Goal: Task Accomplishment & Management: Use online tool/utility

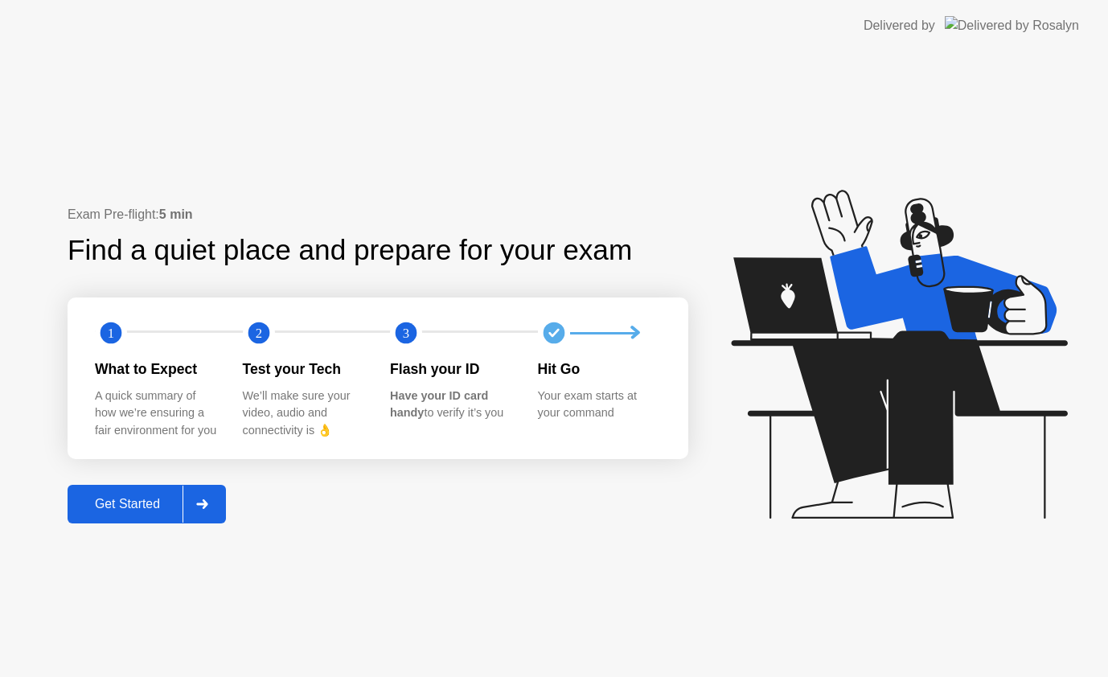
click at [168, 509] on div "Get Started" at bounding box center [127, 504] width 110 height 14
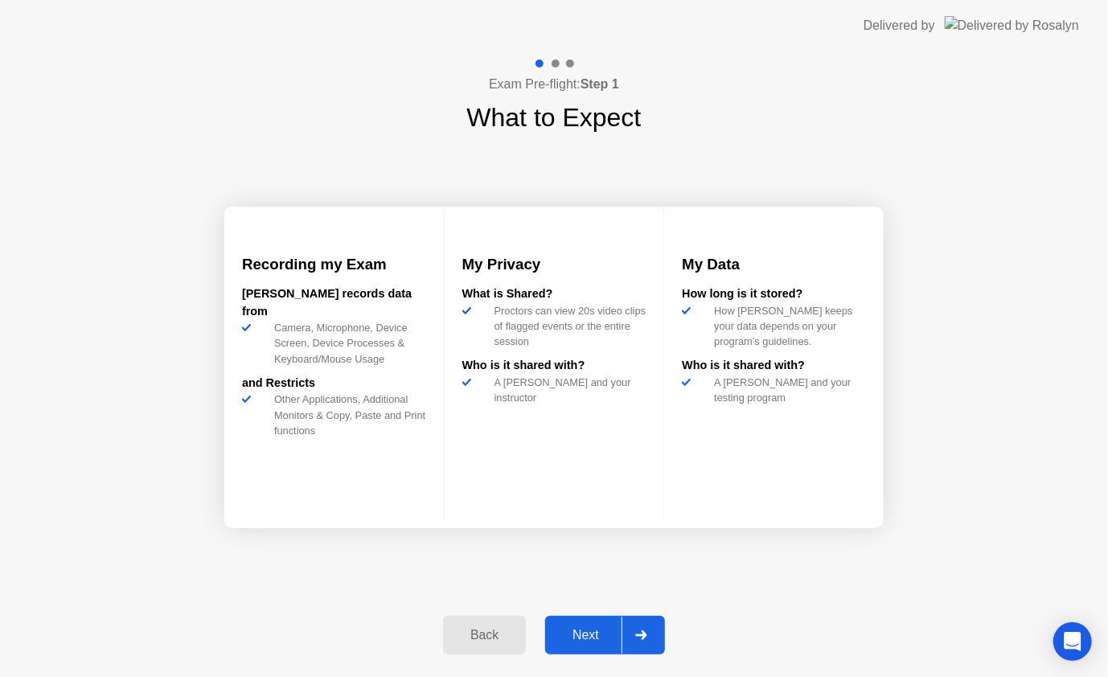
click at [599, 631] on div "Next" at bounding box center [586, 635] width 72 height 14
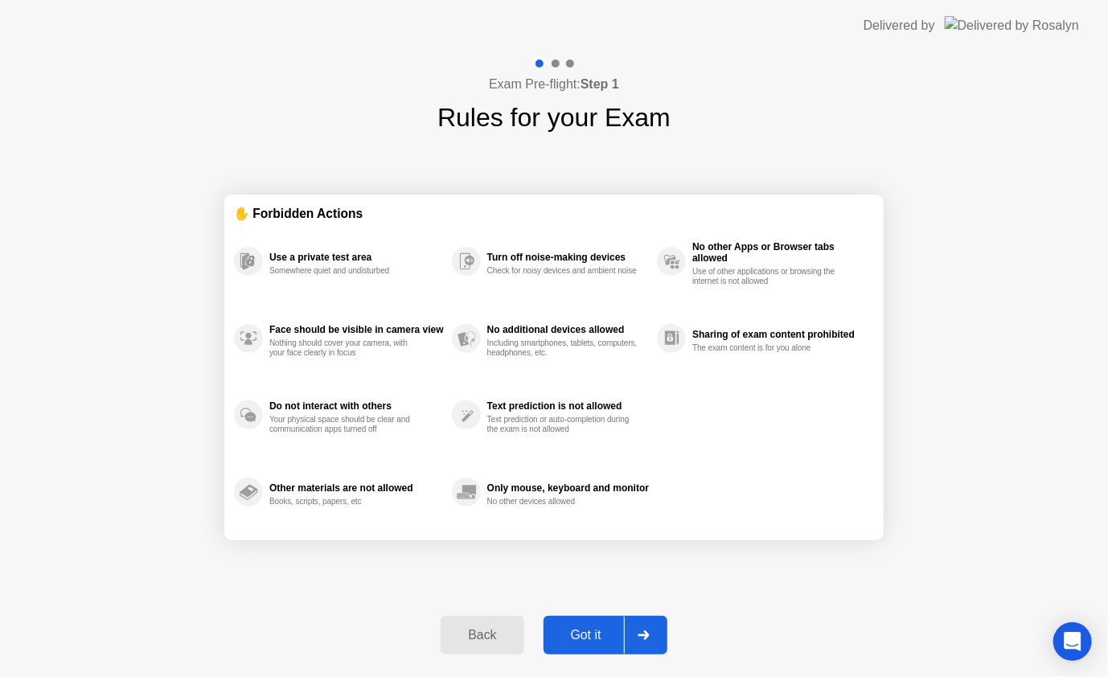
click at [598, 640] on div "Got it" at bounding box center [587, 635] width 76 height 14
select select "**********"
select select "*******"
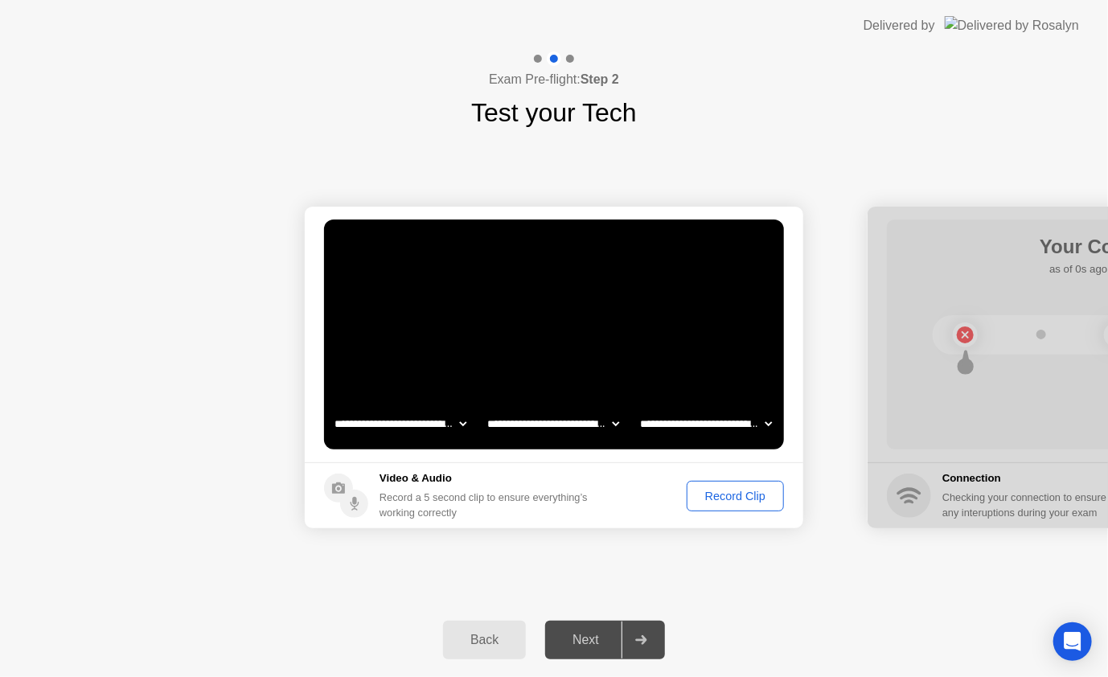
click at [750, 493] on div "Record Clip" at bounding box center [736, 496] width 86 height 13
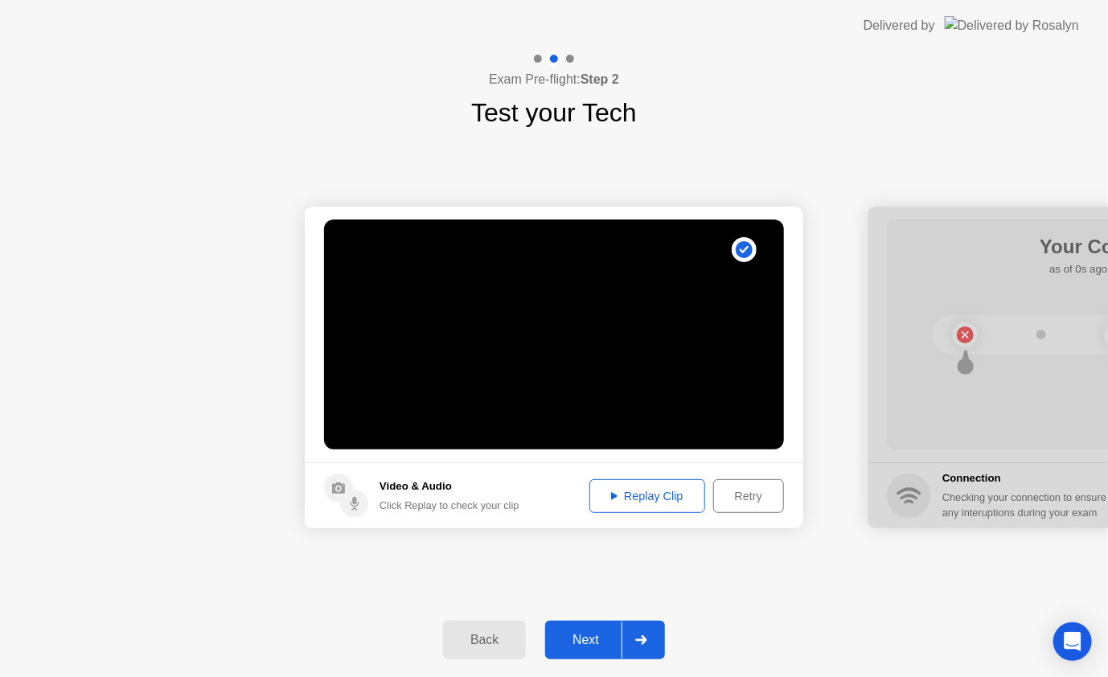
click at [589, 648] on div "Next" at bounding box center [586, 640] width 72 height 14
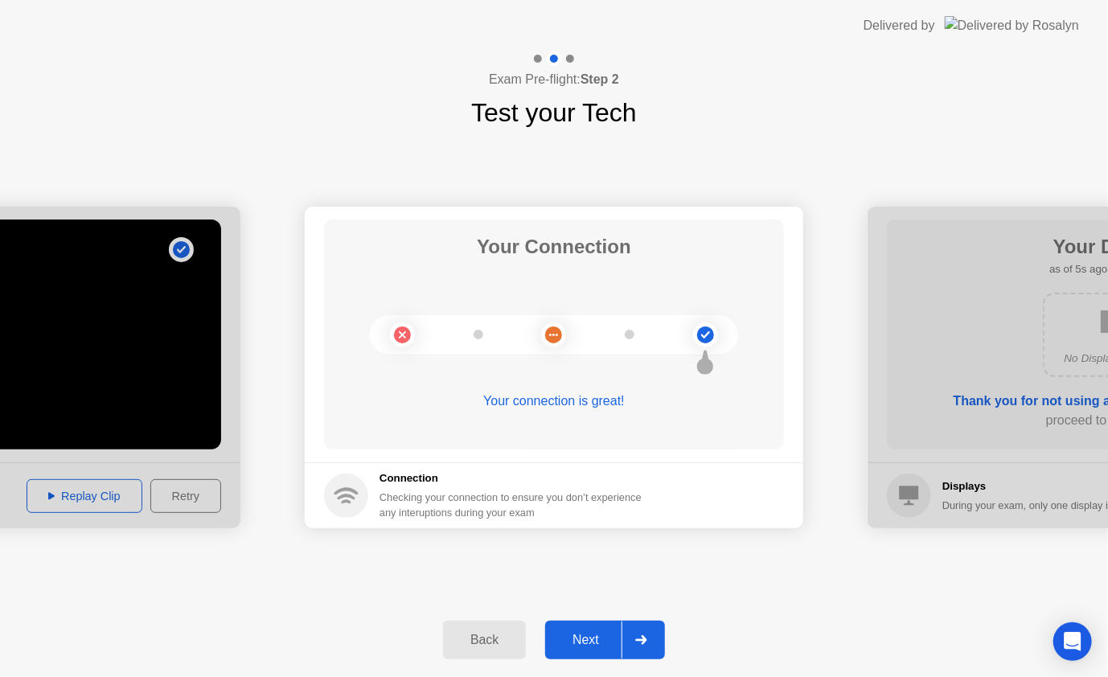
click at [598, 657] on button "Next" at bounding box center [605, 640] width 120 height 39
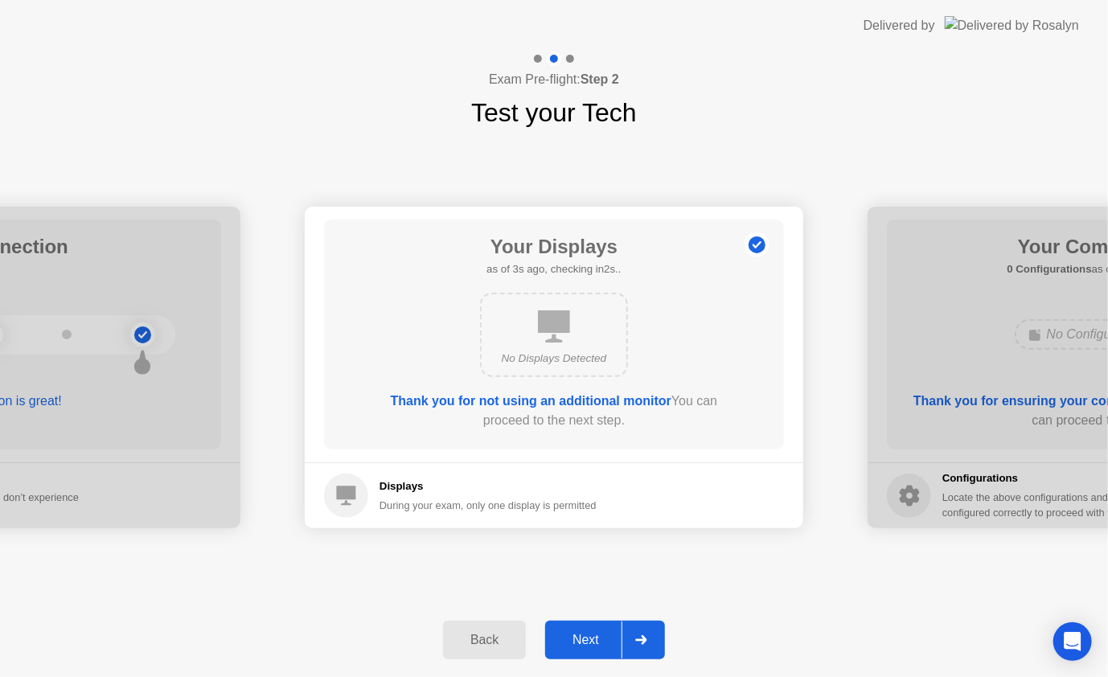
click at [598, 657] on button "Next" at bounding box center [605, 640] width 120 height 39
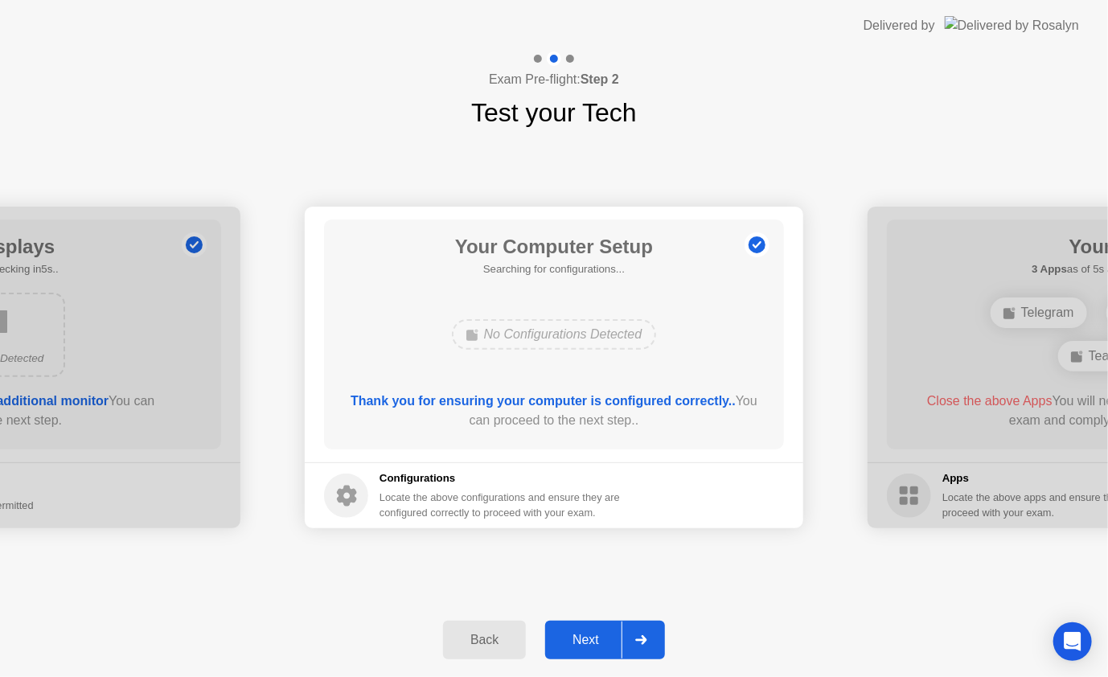
click at [593, 635] on div "Next" at bounding box center [586, 640] width 72 height 14
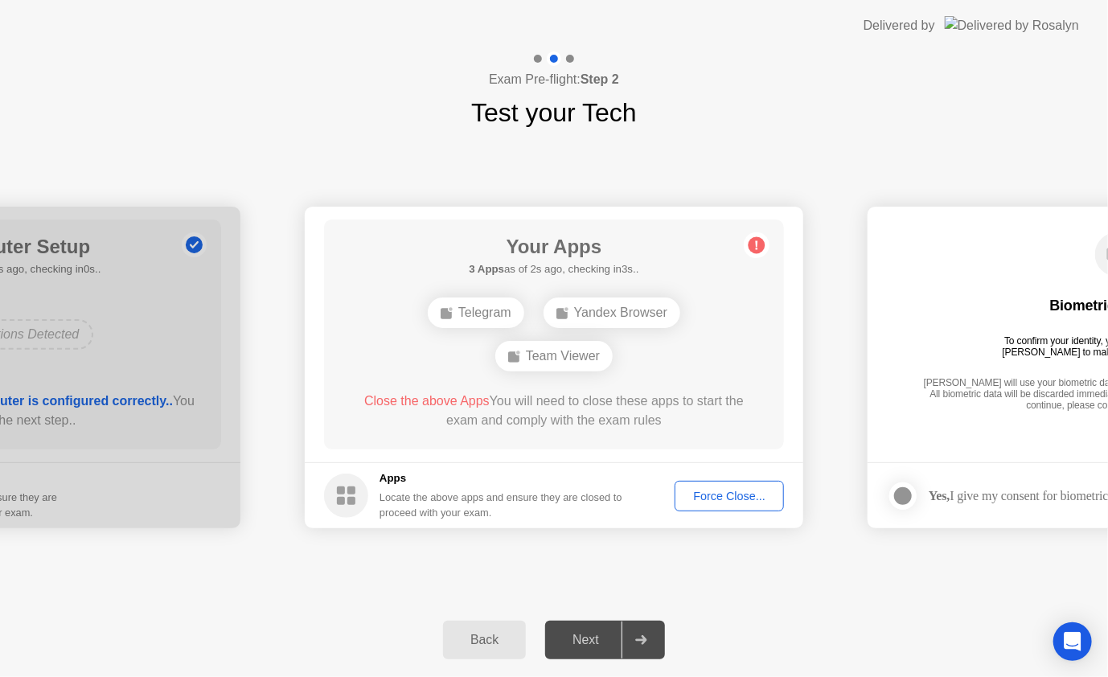
click at [454, 52] on div "Exam Pre-flight: Step 2 Test your Tech" at bounding box center [554, 91] width 1108 height 80
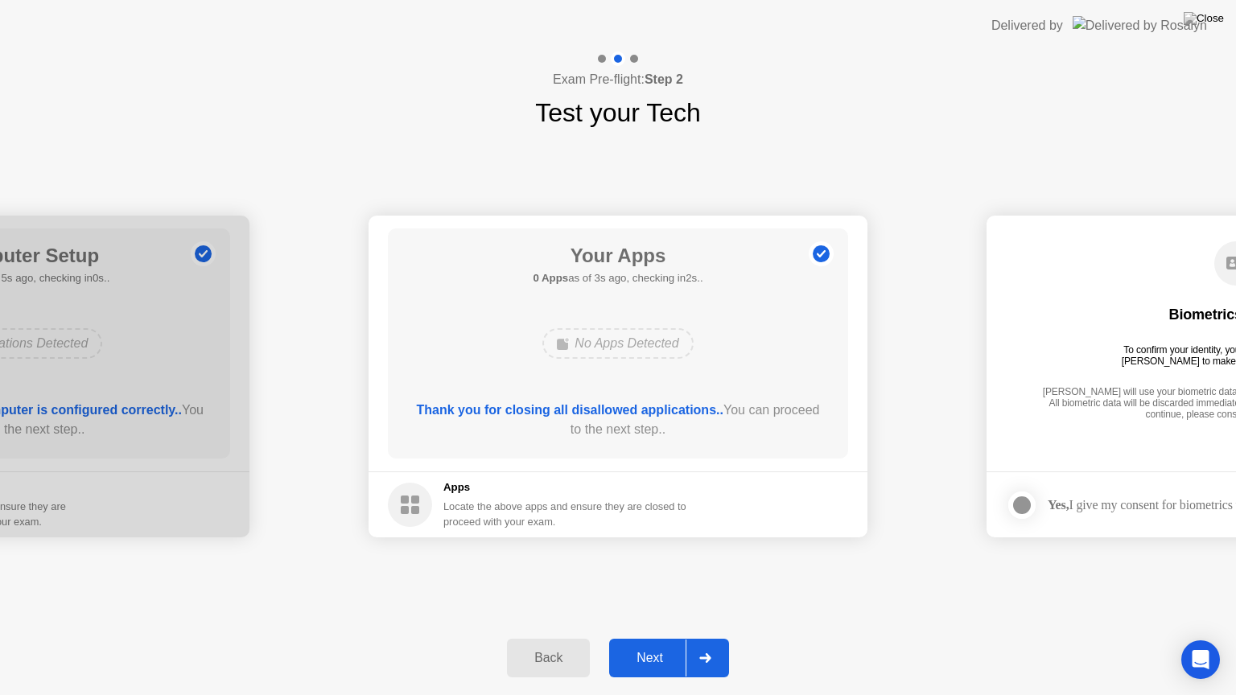
click at [664, 661] on div "Next" at bounding box center [650, 658] width 72 height 14
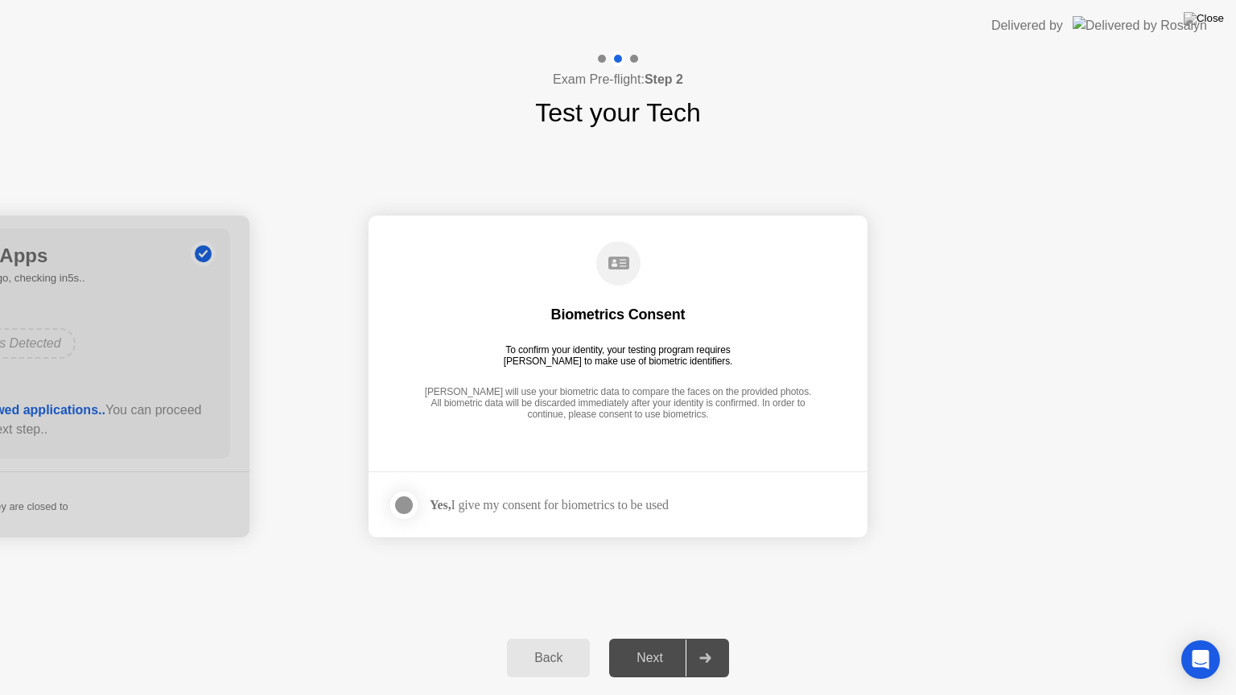
click at [611, 262] on icon at bounding box center [618, 263] width 21 height 13
click at [597, 460] on main "Biometrics Consent To confirm your identity, your testing program requires [PER…" at bounding box center [617, 344] width 499 height 256
click at [457, 502] on div "Yes, I give my consent for biometrics to be used" at bounding box center [549, 504] width 239 height 15
click at [406, 506] on div at bounding box center [403, 505] width 19 height 19
click at [557, 502] on div "Yes, I give my consent for biometrics to be used" at bounding box center [549, 504] width 239 height 15
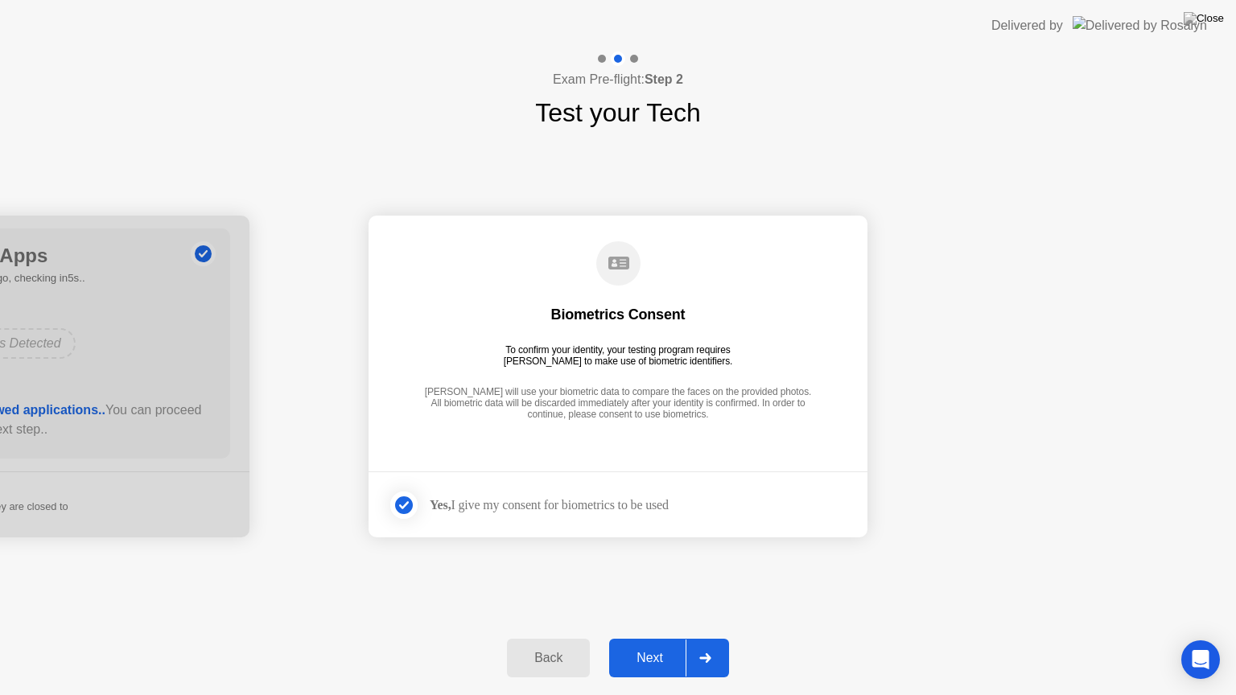
drag, startPoint x: 622, startPoint y: 280, endPoint x: 623, endPoint y: 248, distance: 32.2
click at [622, 276] on circle at bounding box center [618, 263] width 44 height 44
click at [623, 248] on circle at bounding box center [618, 263] width 44 height 44
click at [623, 269] on circle at bounding box center [618, 263] width 44 height 44
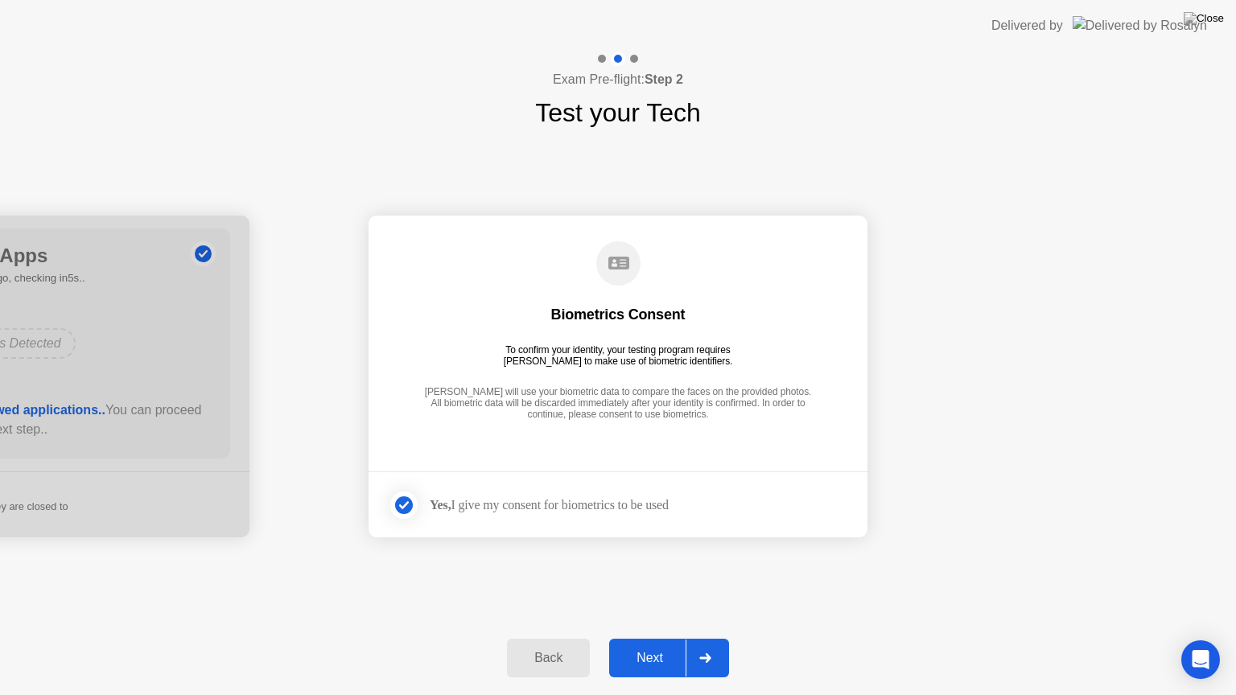
click at [652, 654] on div "Next" at bounding box center [650, 658] width 72 height 14
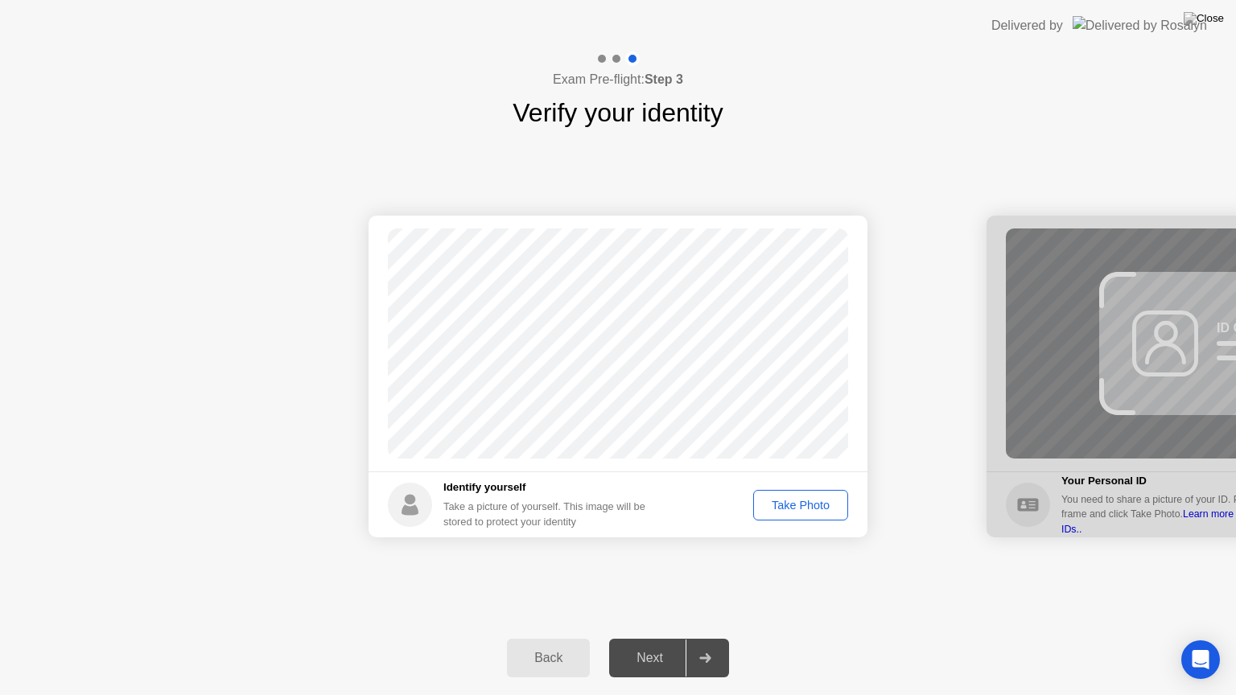
click at [196, 676] on div "Back Next" at bounding box center [618, 658] width 1236 height 74
drag, startPoint x: 227, startPoint y: 694, endPoint x: 234, endPoint y: 283, distance: 411.1
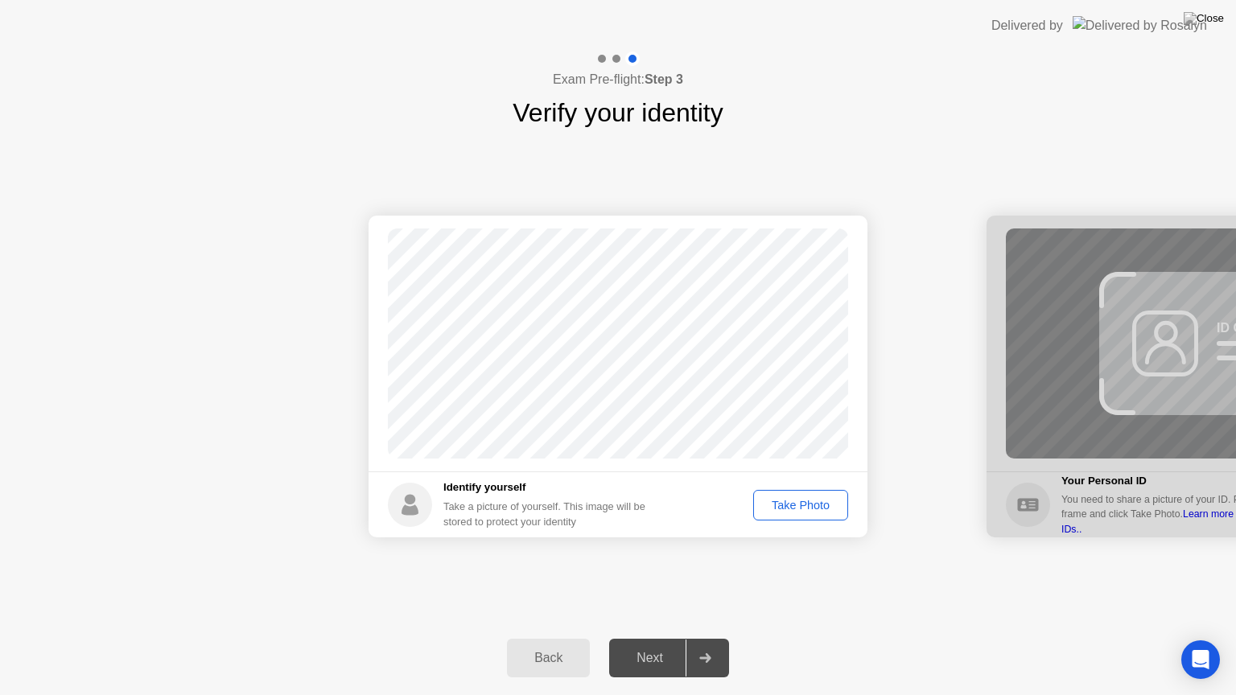
click at [0, 467] on div "Exam Pre-flight: Step 3 Verify your identity Success Photo is correctly taken I…" at bounding box center [618, 373] width 1236 height 644
click at [826, 424] on main "Success Photo is correctly taken" at bounding box center [617, 344] width 499 height 256
click at [791, 501] on div "Take Photo" at bounding box center [801, 505] width 84 height 13
click at [817, 509] on div "Retake" at bounding box center [810, 505] width 63 height 13
click at [815, 510] on div "Take Photo" at bounding box center [801, 505] width 84 height 13
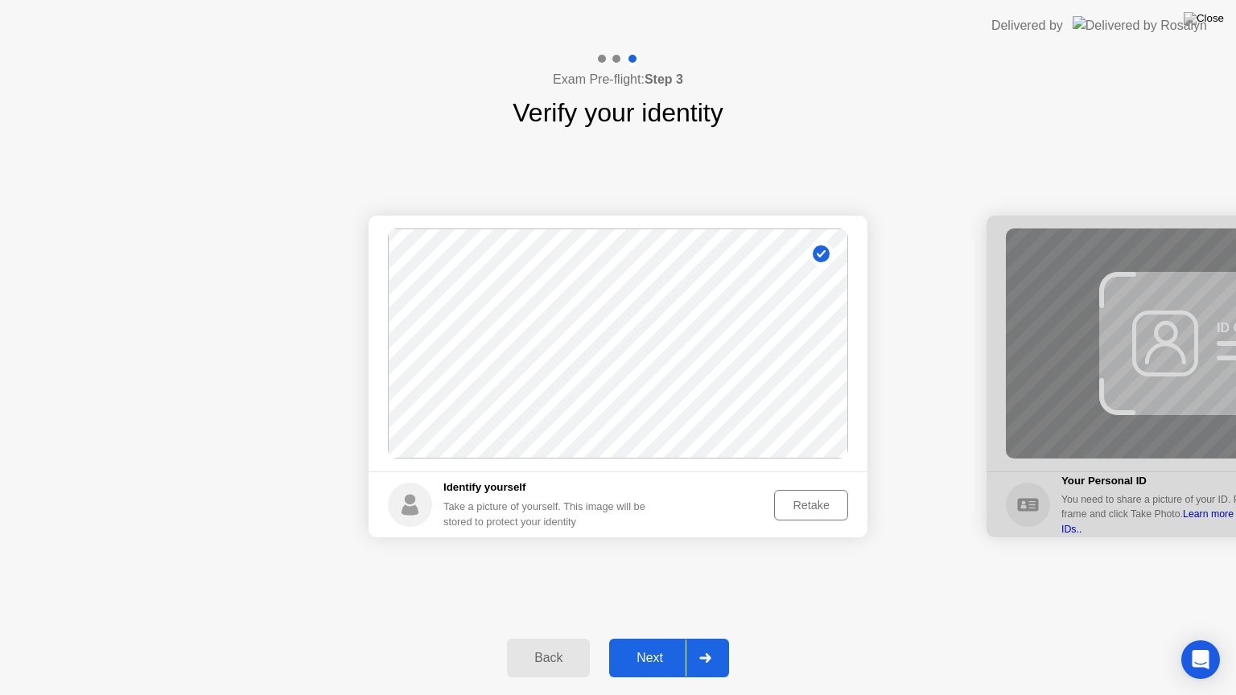
click at [635, 656] on div "Next" at bounding box center [650, 658] width 72 height 14
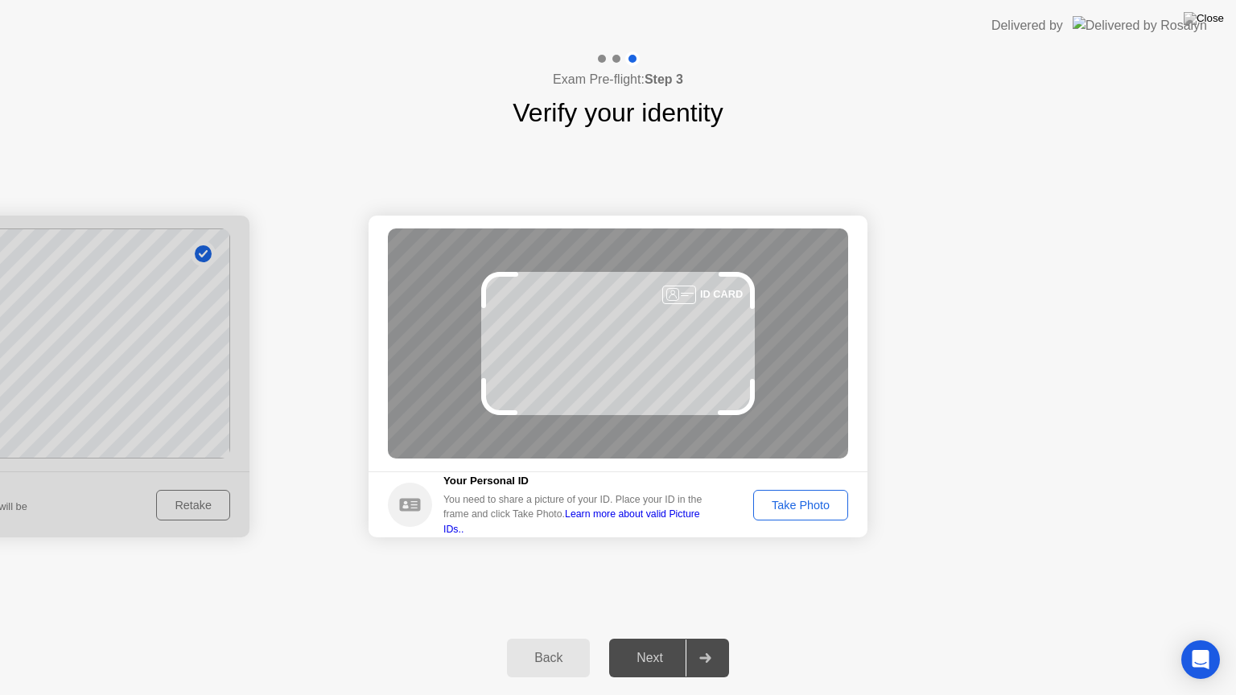
click at [794, 512] on div "Take Photo" at bounding box center [801, 505] width 84 height 13
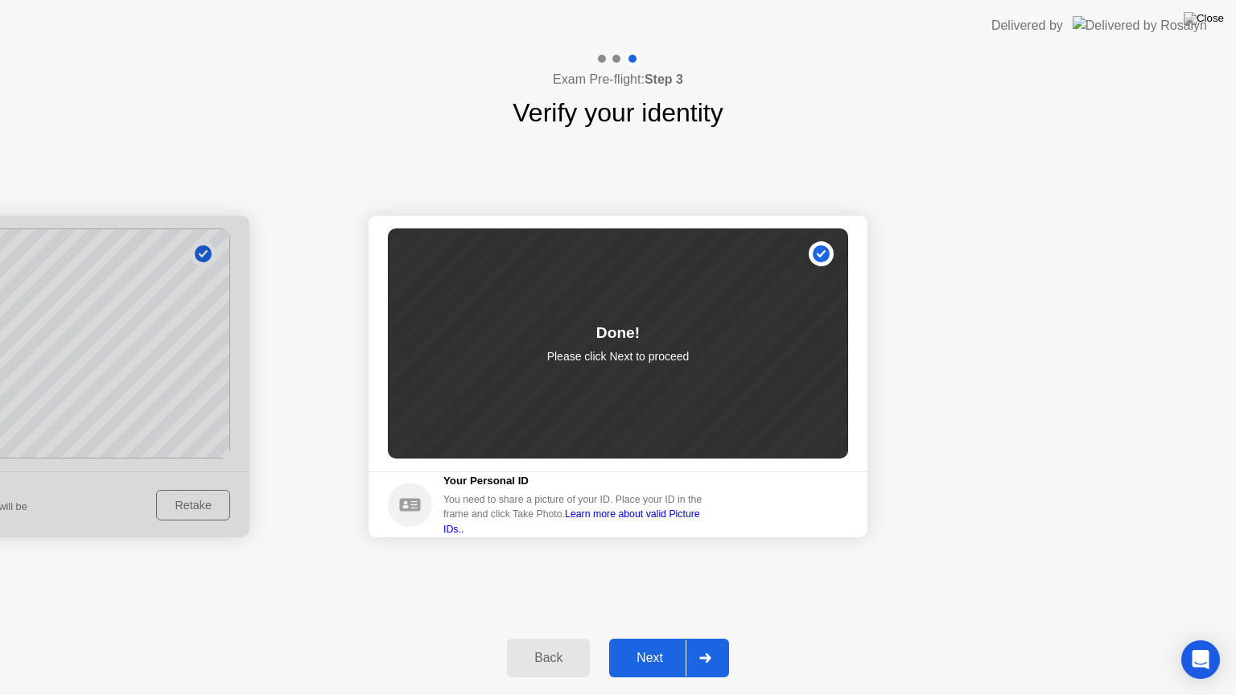
click at [663, 651] on div "Next" at bounding box center [650, 658] width 72 height 14
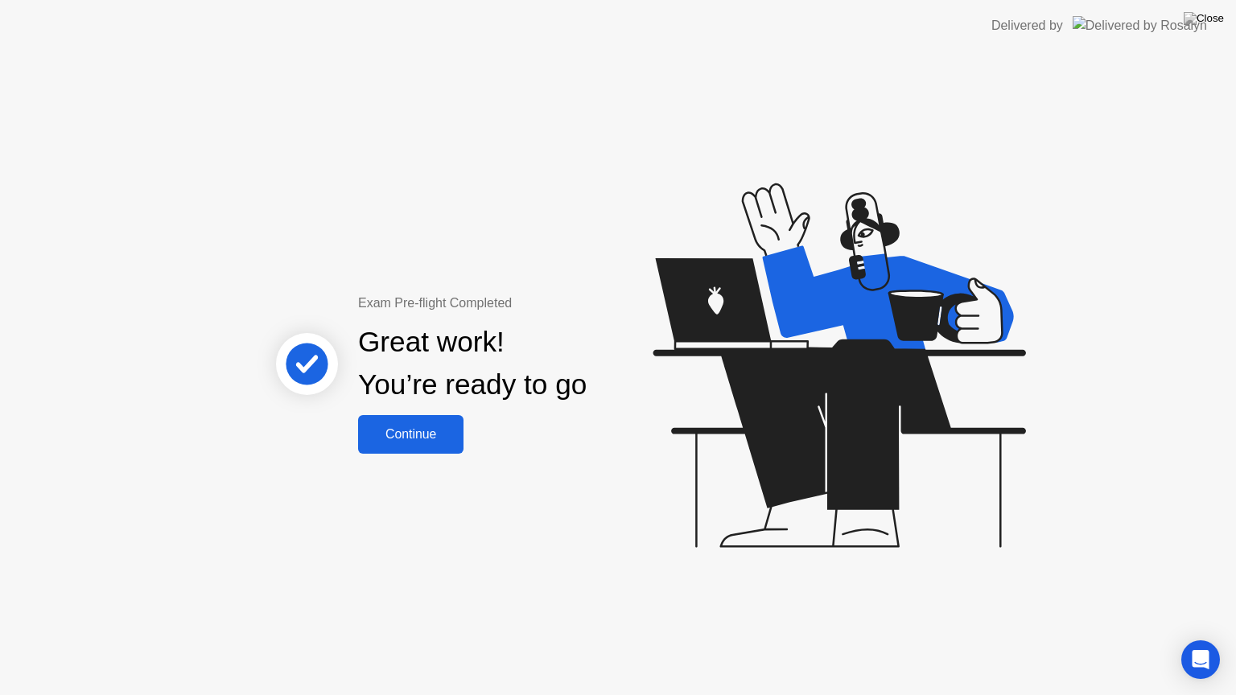
click at [434, 442] on div "Continue" at bounding box center [411, 434] width 96 height 14
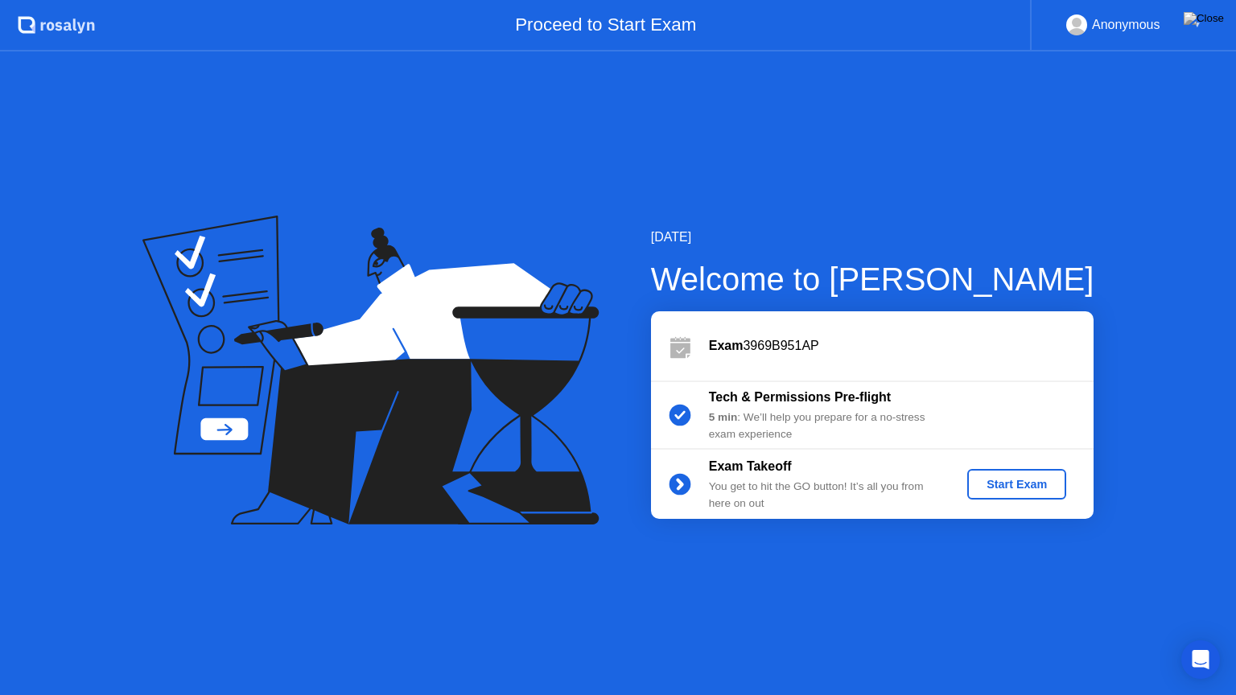
click at [1004, 483] on div "Start Exam" at bounding box center [1016, 484] width 86 height 13
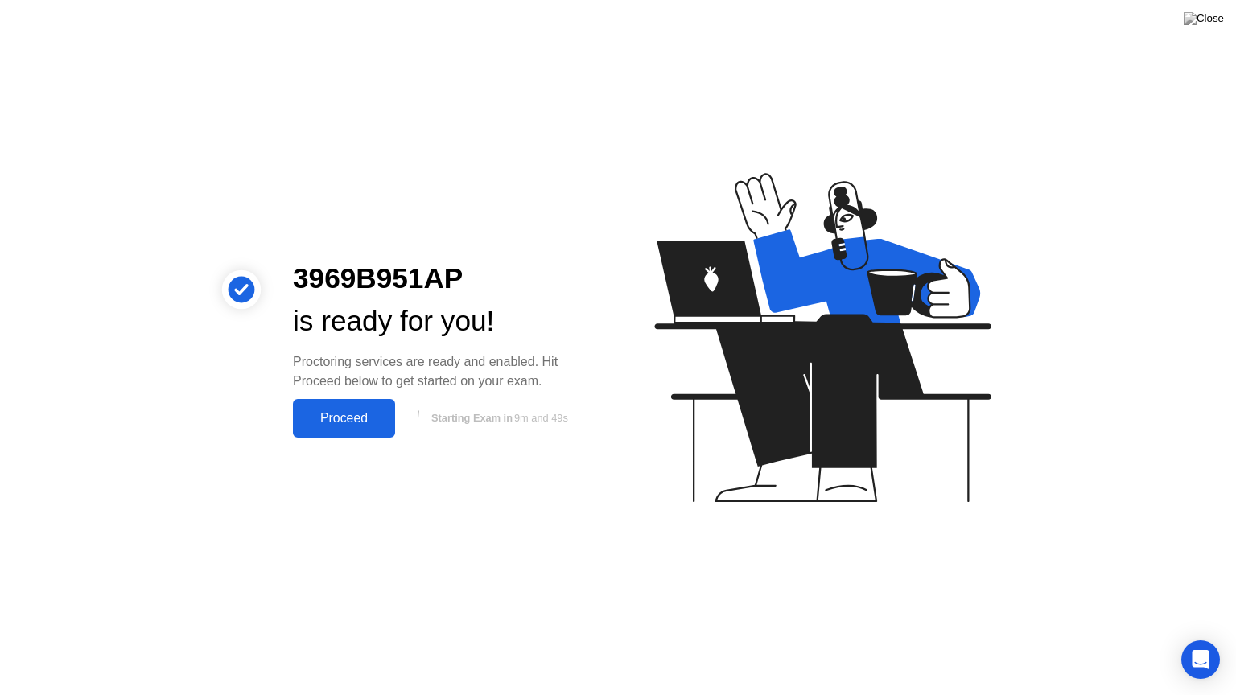
click at [348, 426] on div "Proceed" at bounding box center [344, 418] width 93 height 14
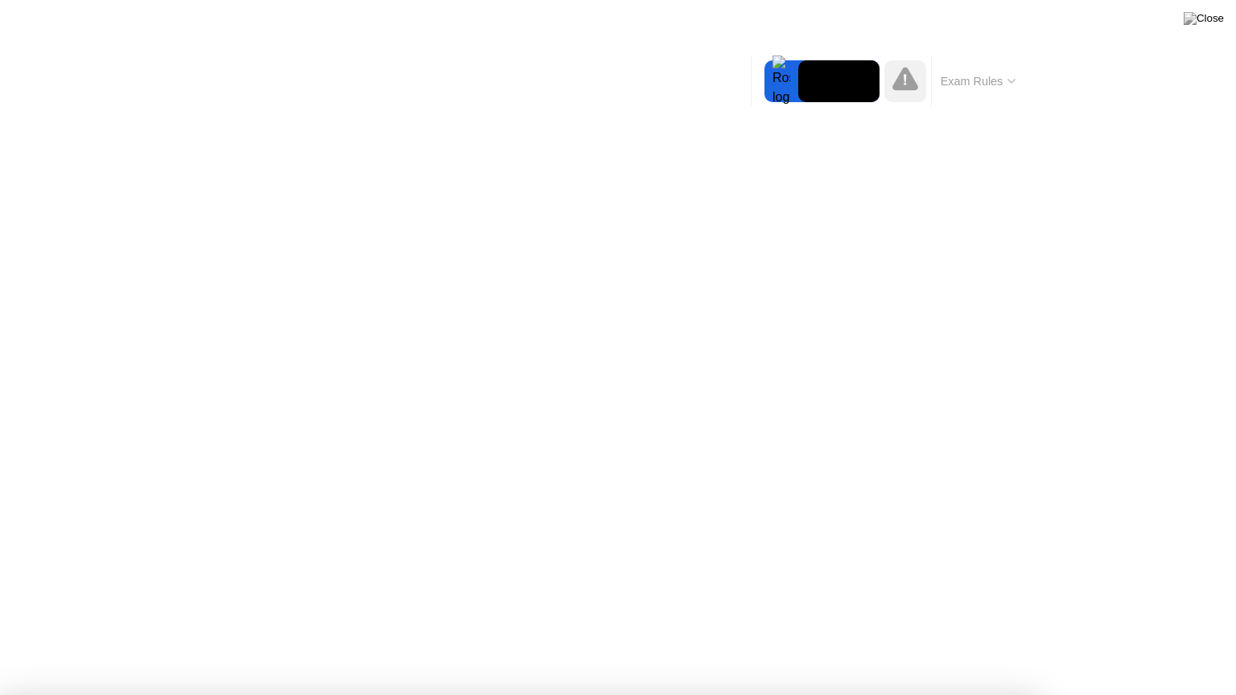
drag, startPoint x: 676, startPoint y: 516, endPoint x: 879, endPoint y: 512, distance: 203.6
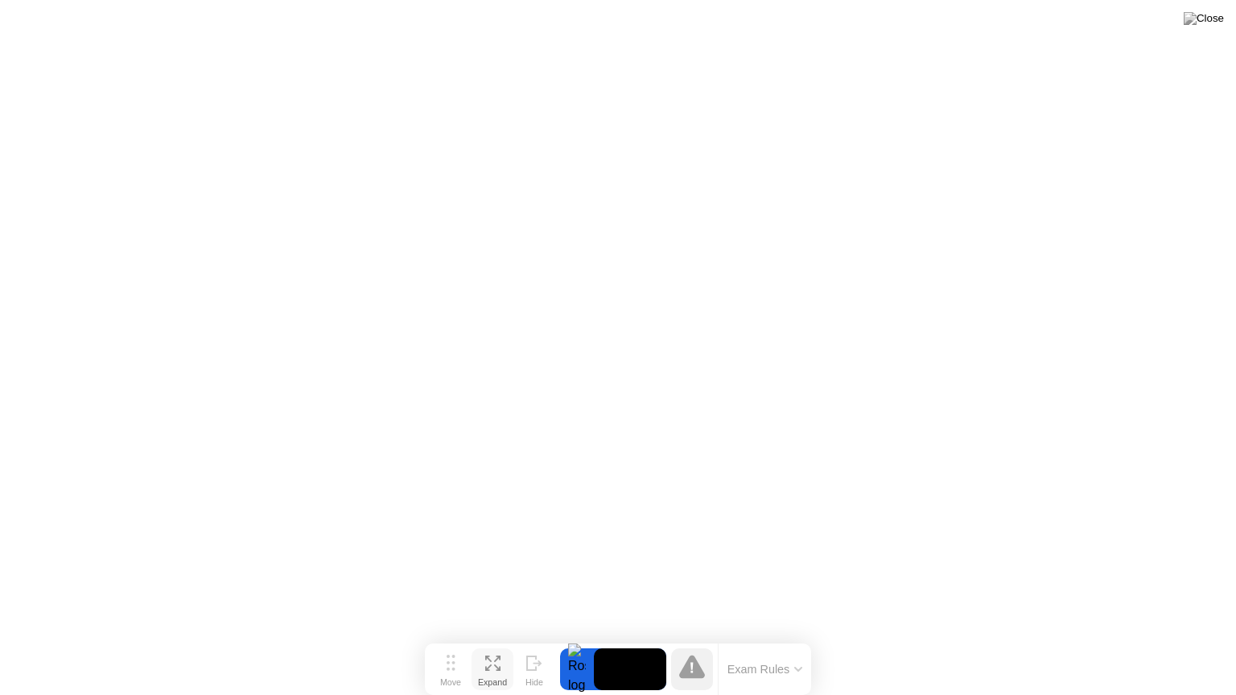
click at [494, 668] on icon at bounding box center [492, 663] width 15 height 15
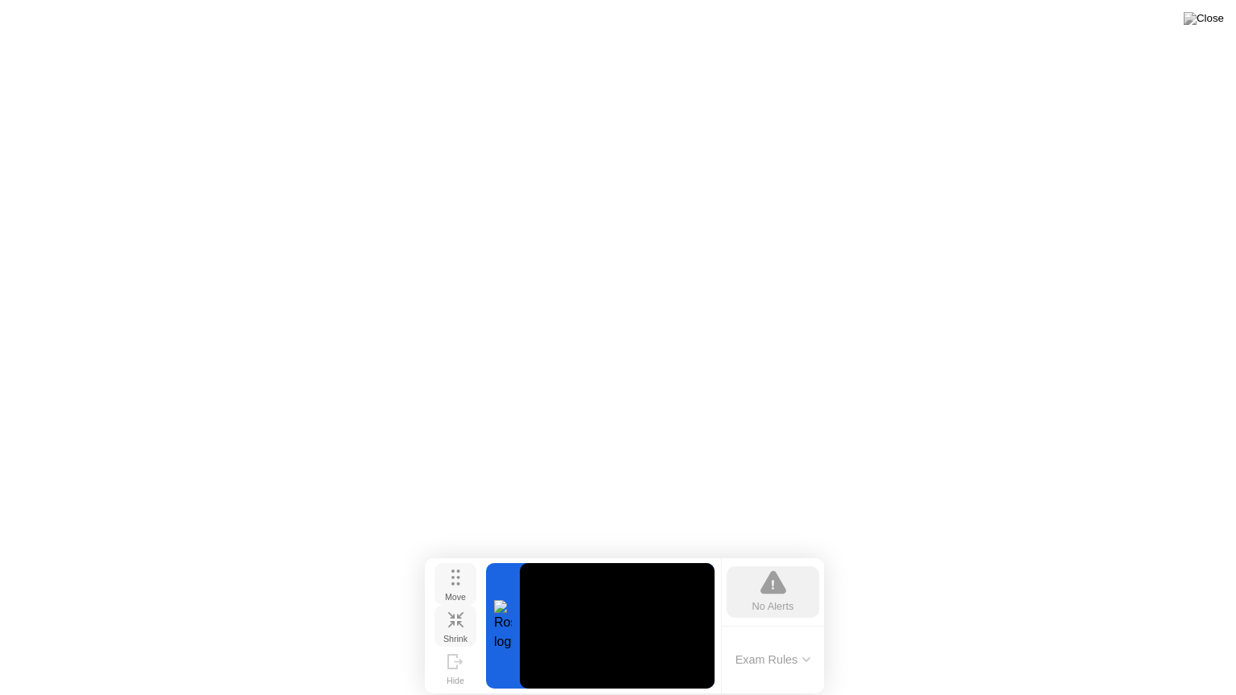
click at [453, 592] on div "Move" at bounding box center [455, 597] width 21 height 10
click at [808, 574] on div "No Alerts" at bounding box center [772, 591] width 93 height 51
click at [788, 598] on div "No Alerts" at bounding box center [773, 605] width 42 height 15
click at [783, 666] on button "Exam Rules" at bounding box center [772, 659] width 85 height 14
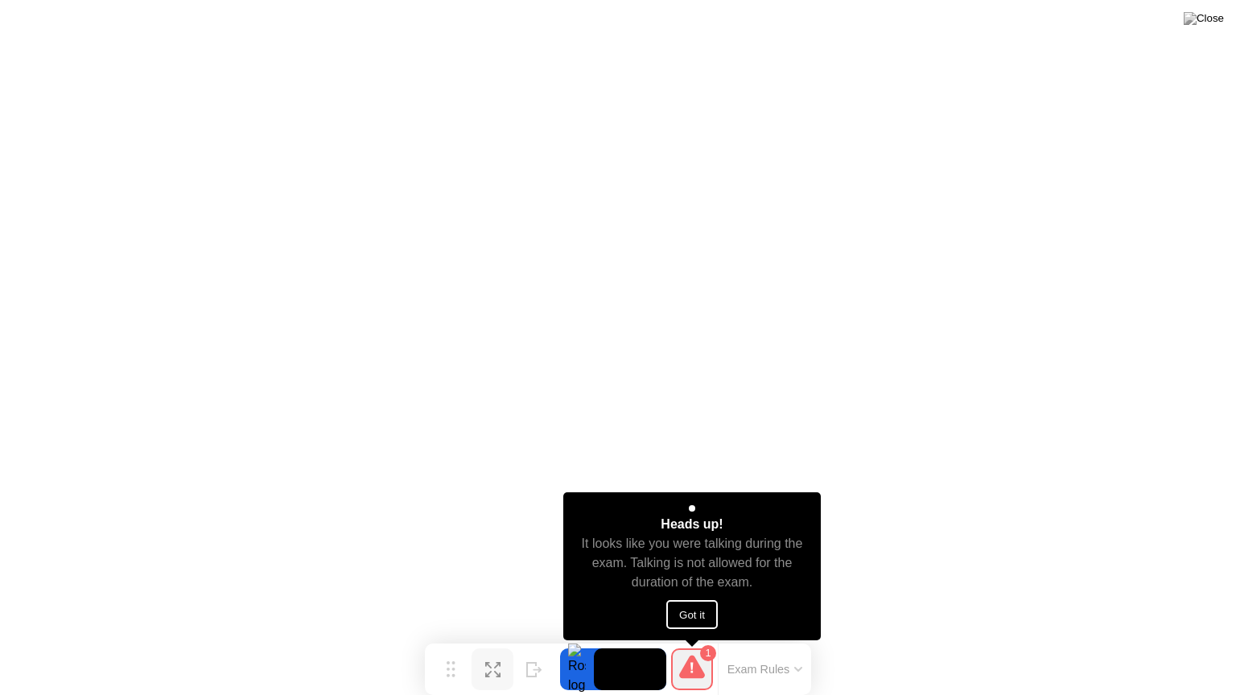
click at [705, 610] on button "Got it" at bounding box center [691, 614] width 51 height 29
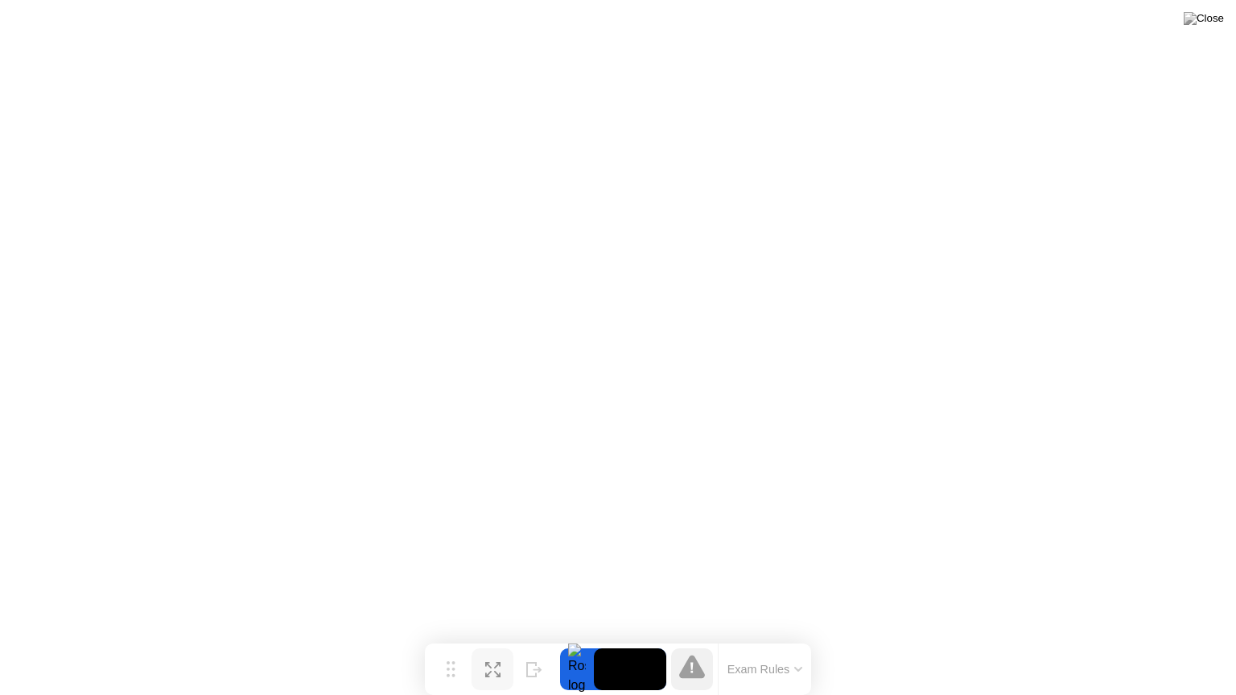
click at [693, 672] on div at bounding box center [692, 669] width 42 height 42
click at [689, 659] on icon at bounding box center [692, 667] width 26 height 26
click at [707, 650] on div at bounding box center [692, 669] width 42 height 42
drag, startPoint x: 766, startPoint y: 681, endPoint x: 697, endPoint y: 672, distance: 68.9
click at [749, 676] on div "Exam Rules" at bounding box center [764, 669] width 93 height 51
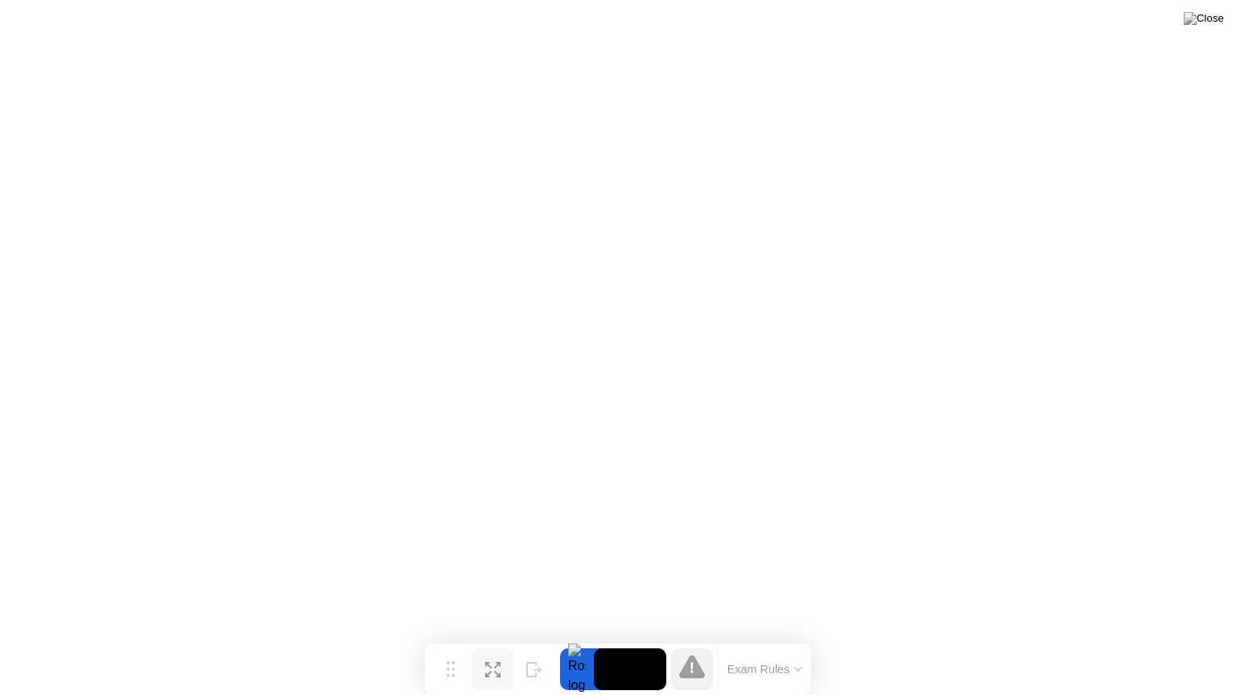
drag, startPoint x: 693, startPoint y: 670, endPoint x: 721, endPoint y: 660, distance: 30.0
click at [709, 662] on div at bounding box center [692, 669] width 42 height 42
click at [724, 662] on button "Exam Rules" at bounding box center [764, 669] width 85 height 14
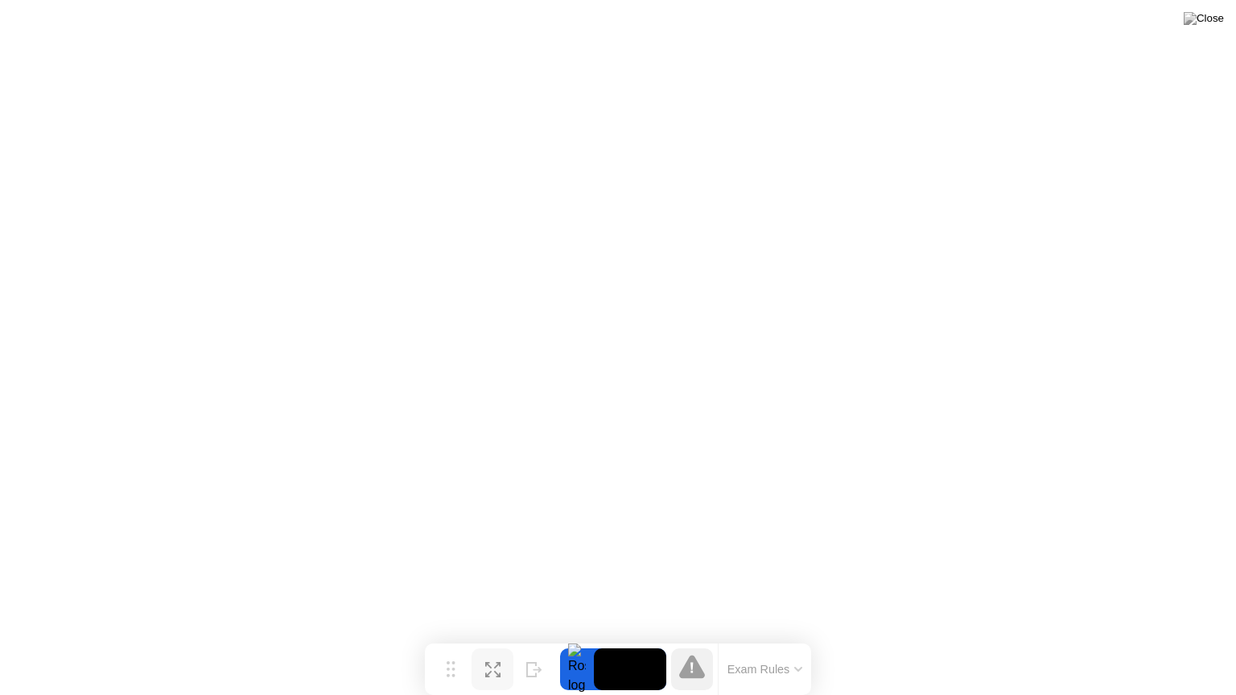
drag, startPoint x: 705, startPoint y: 684, endPoint x: 703, endPoint y: 669, distance: 14.7
click at [705, 676] on div at bounding box center [692, 669] width 42 height 42
click at [703, 669] on icon at bounding box center [692, 667] width 26 height 26
click at [783, 662] on button "Exam Rules" at bounding box center [764, 669] width 85 height 14
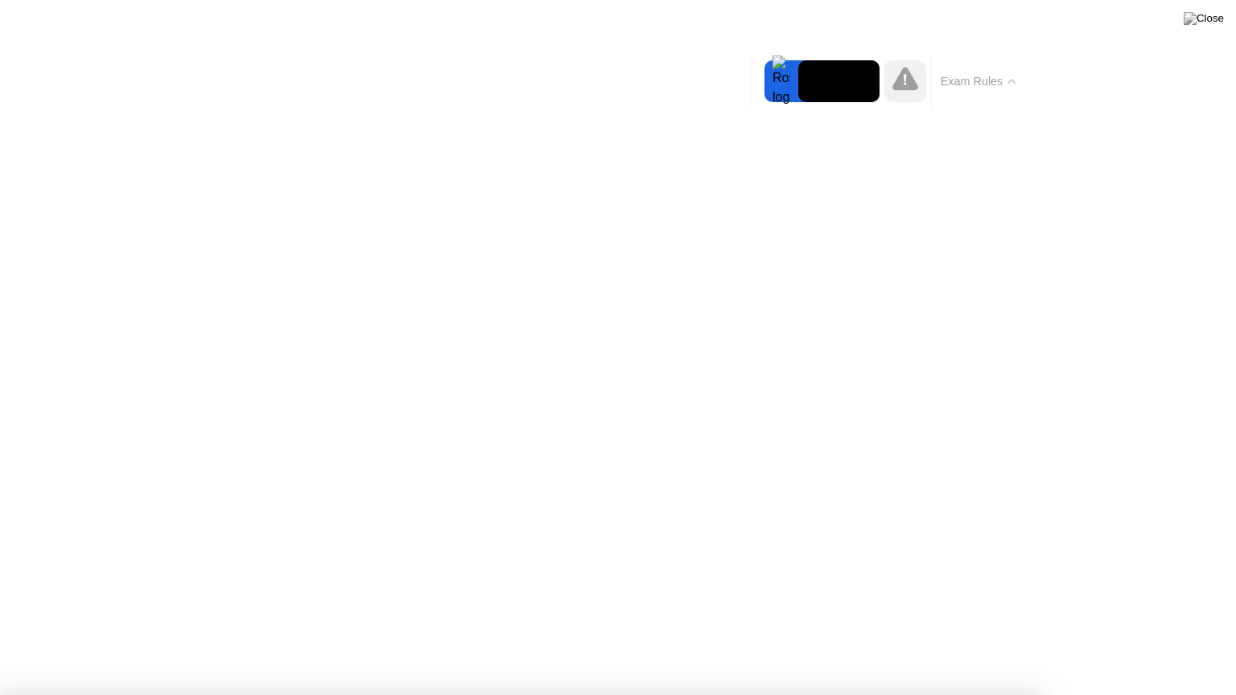
click at [915, 68] on icon at bounding box center [905, 79] width 26 height 26
drag, startPoint x: 967, startPoint y: 80, endPoint x: 1000, endPoint y: 80, distance: 33.0
click at [972, 80] on button "Exam Rules" at bounding box center [978, 81] width 85 height 14
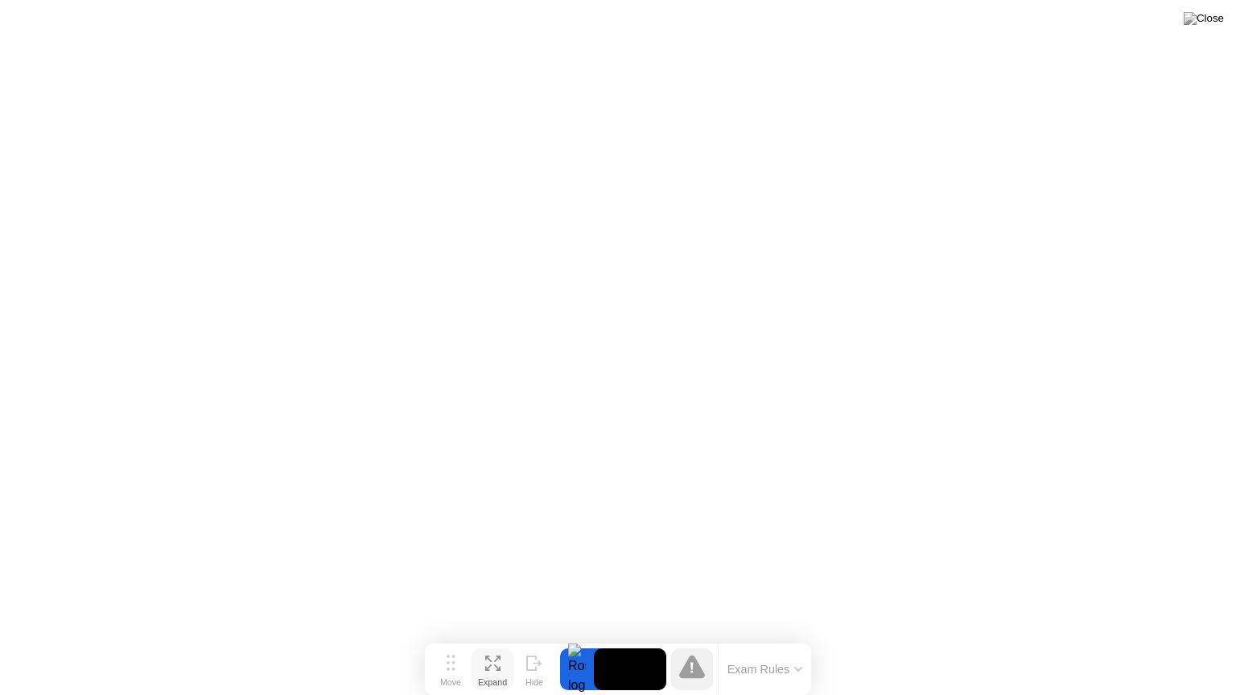
drag, startPoint x: 533, startPoint y: 659, endPoint x: 566, endPoint y: 657, distance: 33.8
click at [550, 660] on button "Hide" at bounding box center [534, 669] width 42 height 42
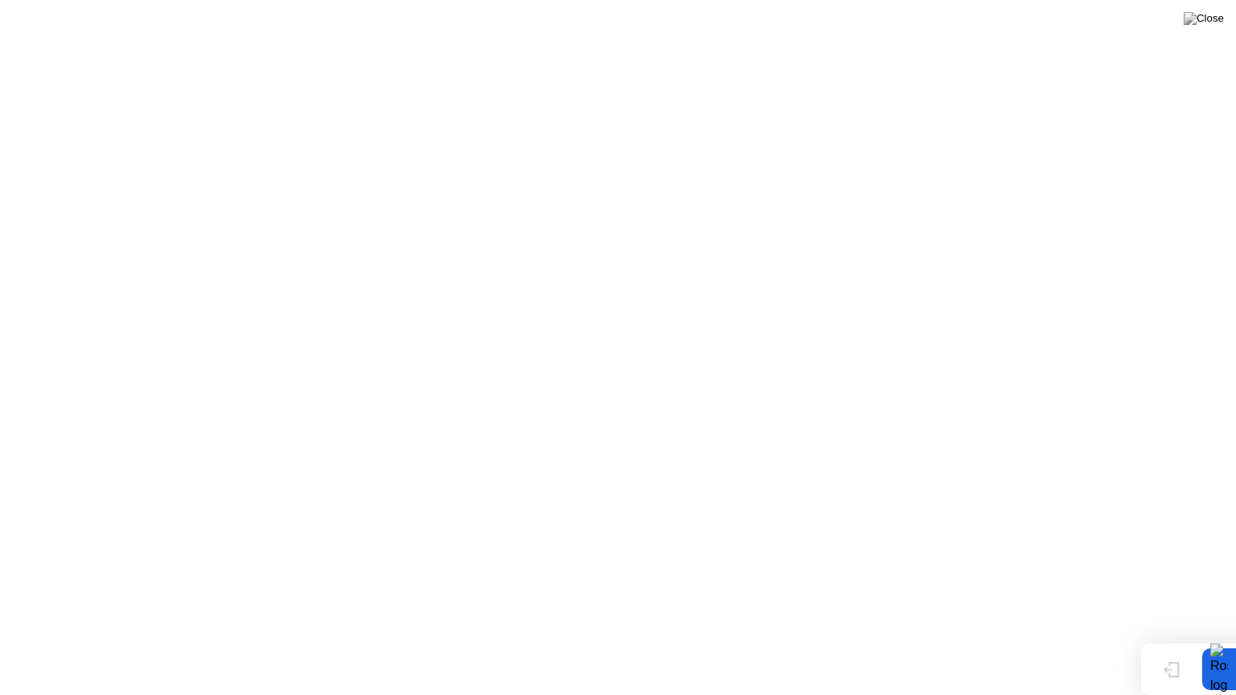
click at [1108, 656] on button "Show" at bounding box center [1171, 669] width 42 height 42
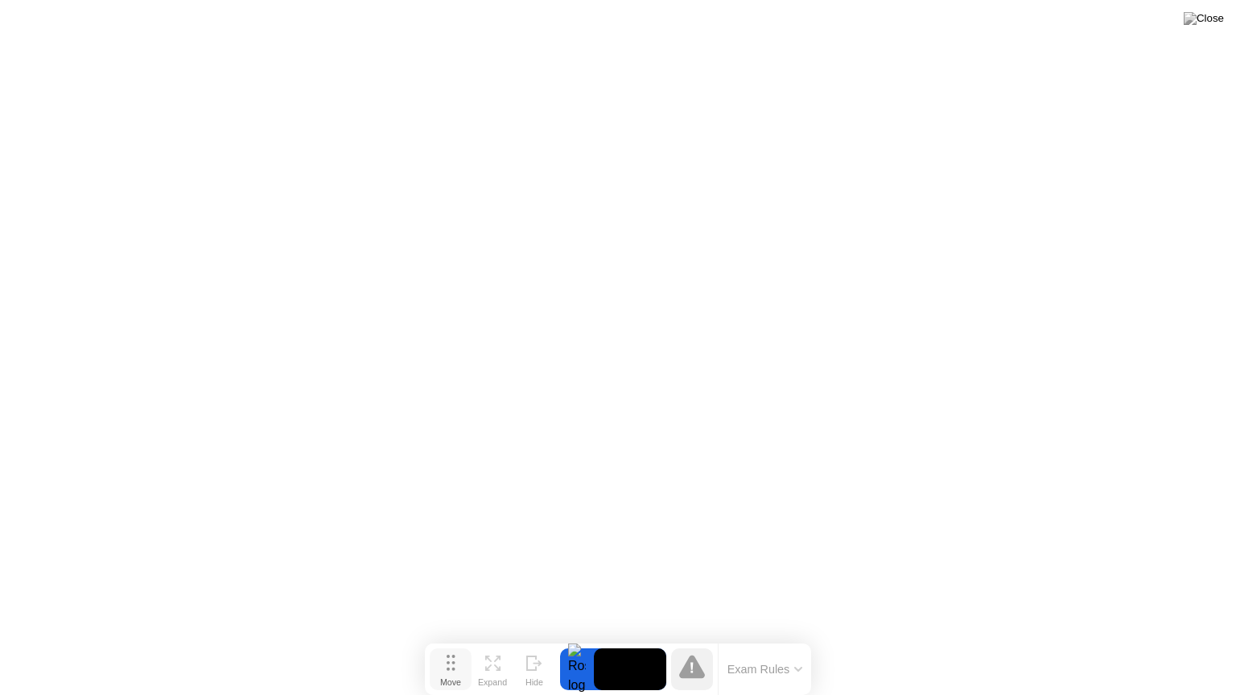
click at [466, 676] on button "Move" at bounding box center [451, 669] width 42 height 42
click at [492, 669] on icon at bounding box center [492, 669] width 15 height 15
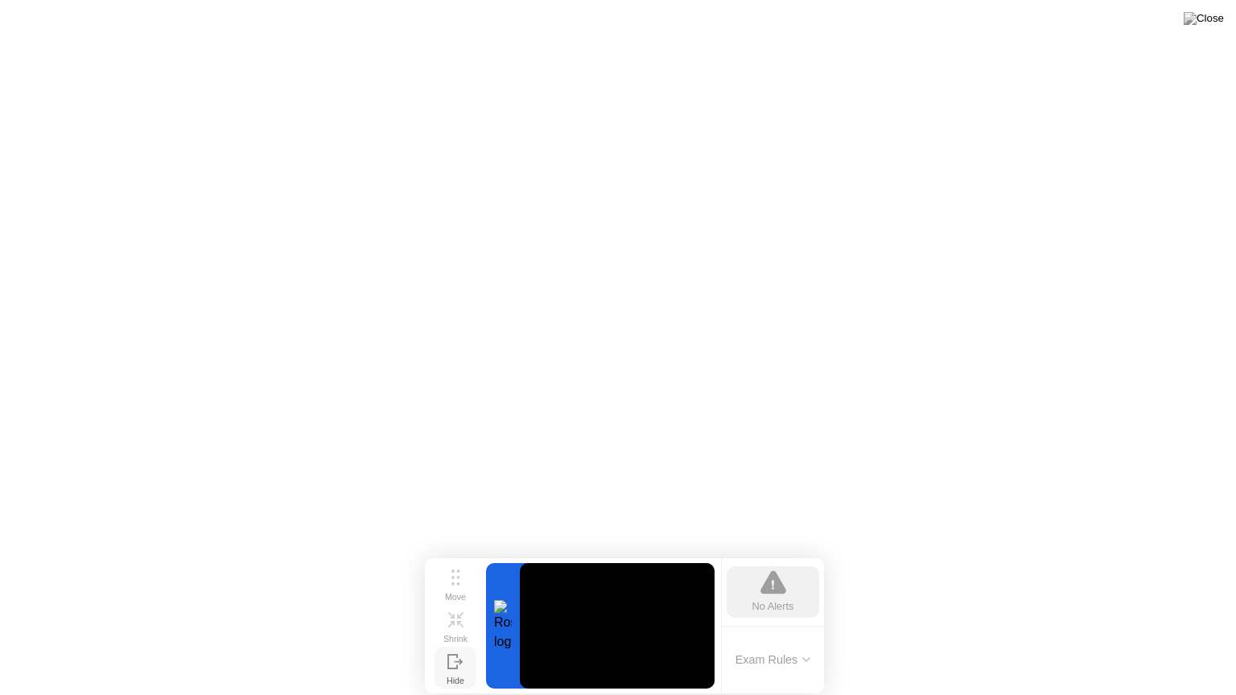
click at [458, 655] on icon at bounding box center [455, 661] width 16 height 15
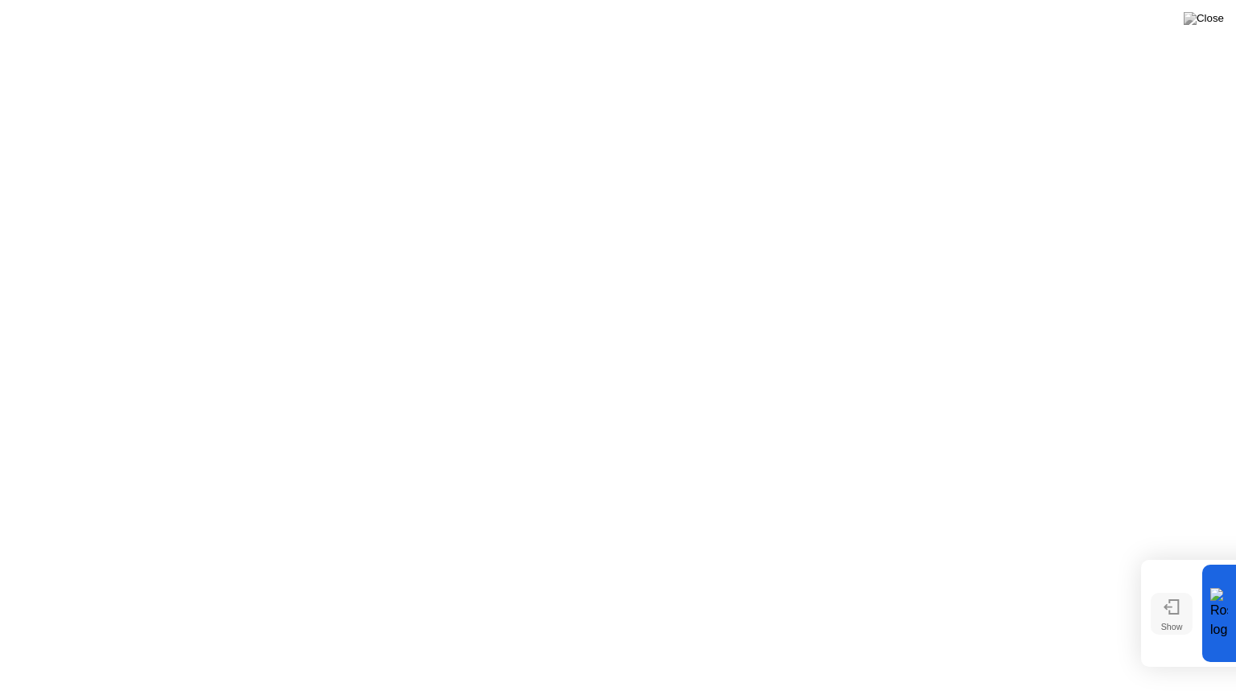
click at [1108, 615] on button "Show" at bounding box center [1171, 614] width 42 height 42
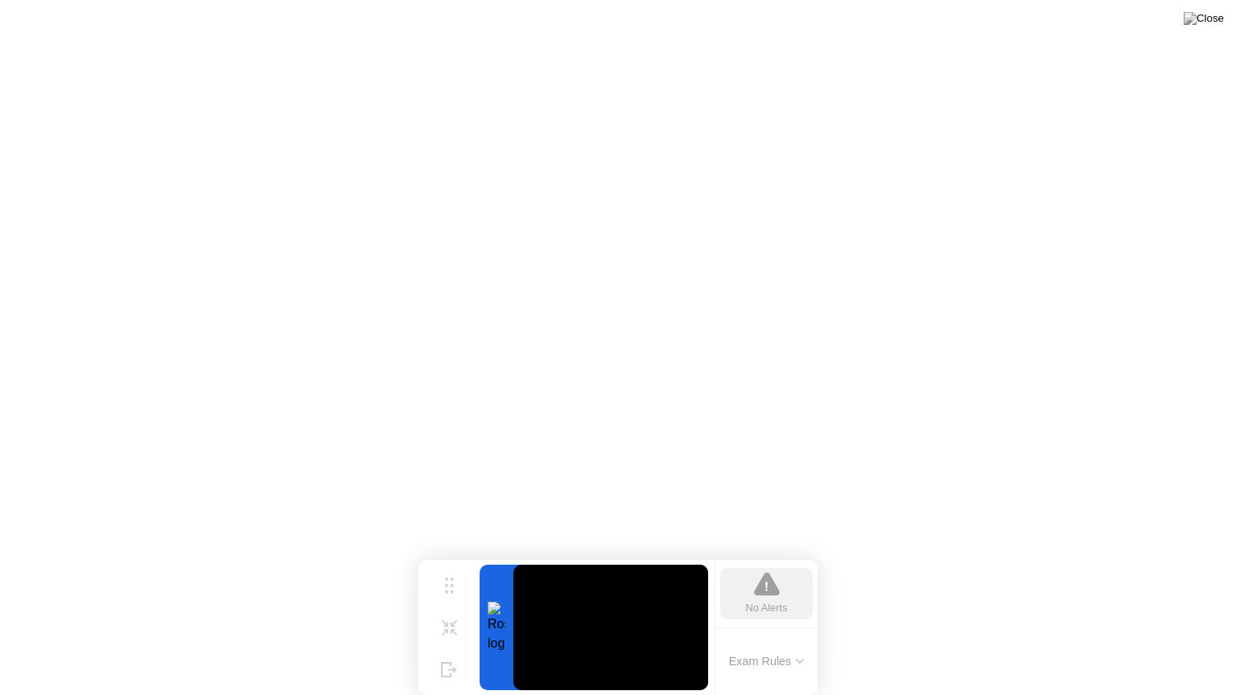
click at [739, 657] on button "Exam Rules" at bounding box center [766, 661] width 85 height 14
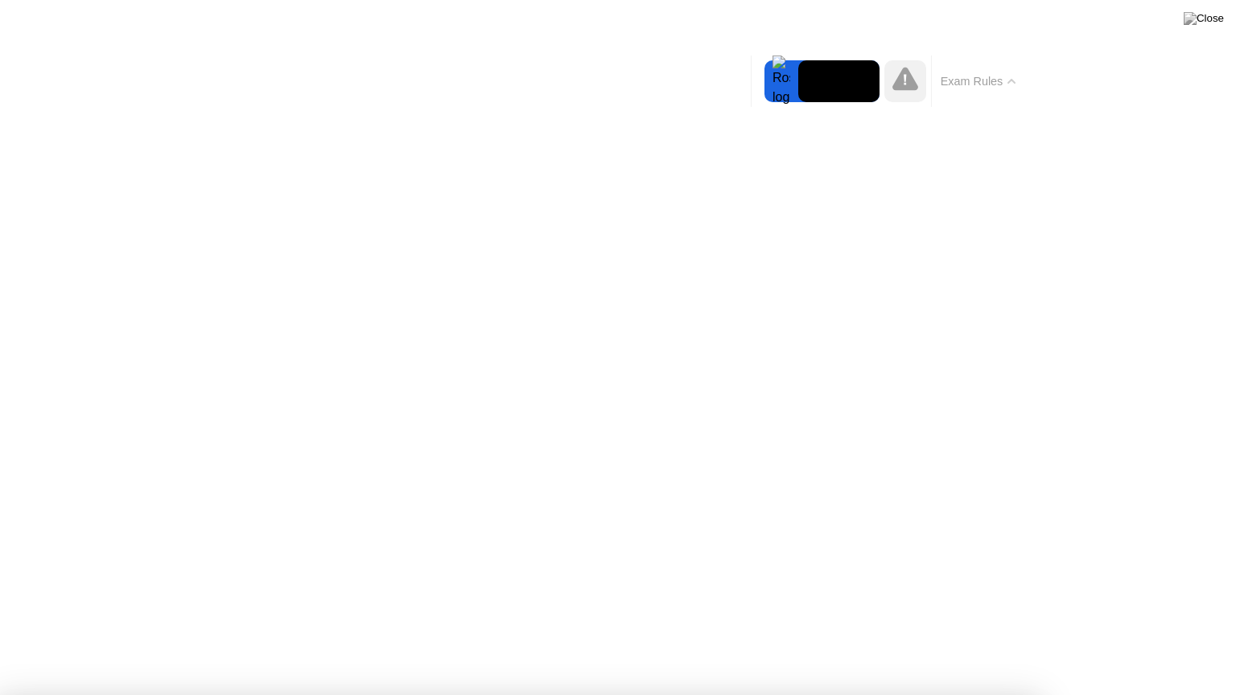
drag, startPoint x: 699, startPoint y: 282, endPoint x: 742, endPoint y: 321, distance: 57.5
drag, startPoint x: 477, startPoint y: 494, endPoint x: 448, endPoint y: 486, distance: 30.1
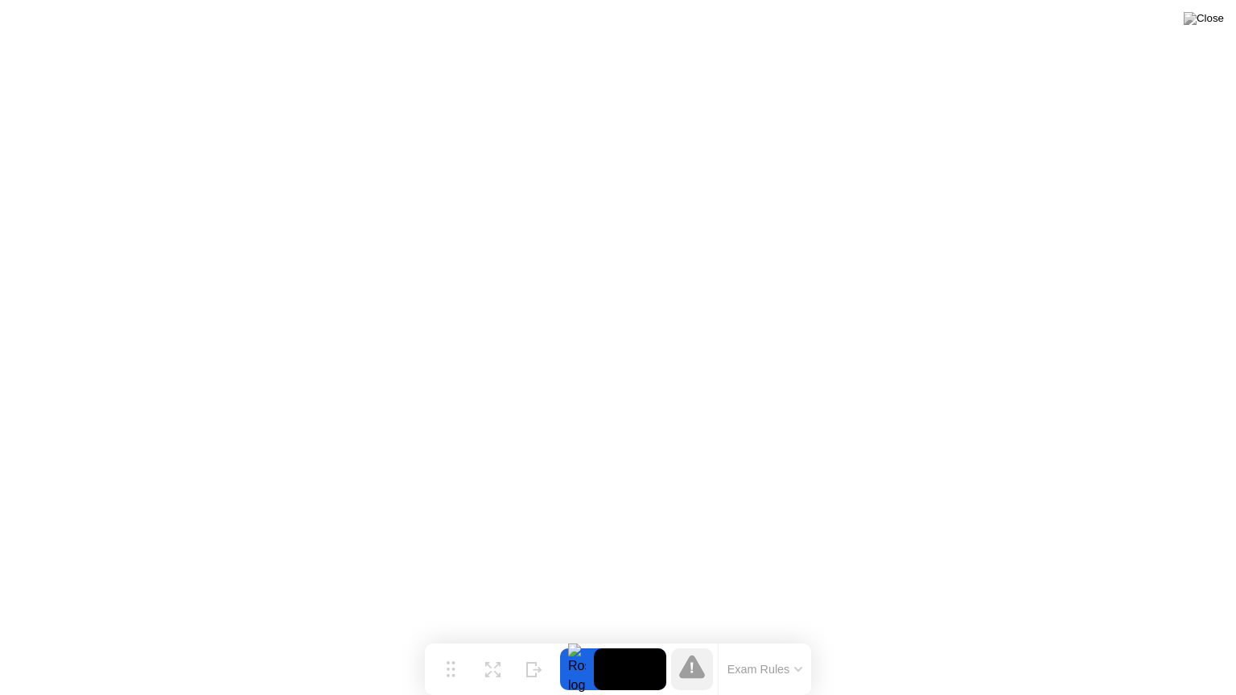
click at [697, 663] on icon at bounding box center [692, 667] width 26 height 26
click at [772, 670] on button "Exam Rules" at bounding box center [764, 669] width 85 height 14
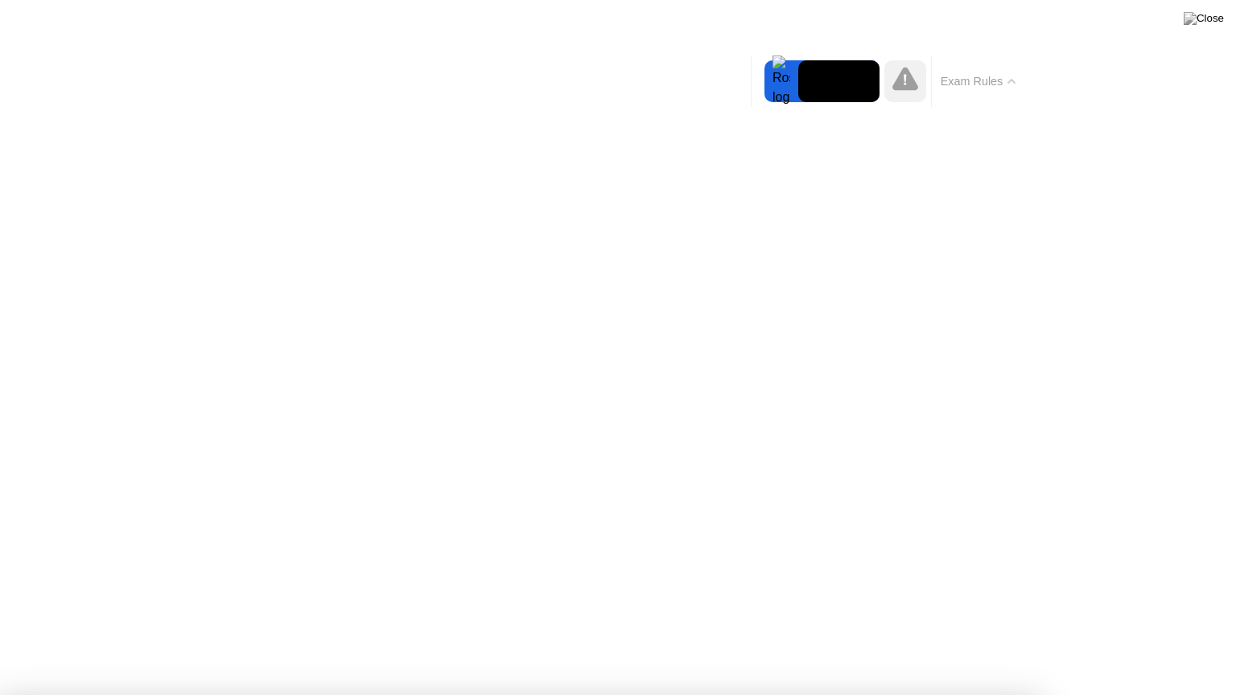
click at [891, 76] on div at bounding box center [905, 81] width 42 height 42
click at [769, 64] on div at bounding box center [781, 81] width 34 height 42
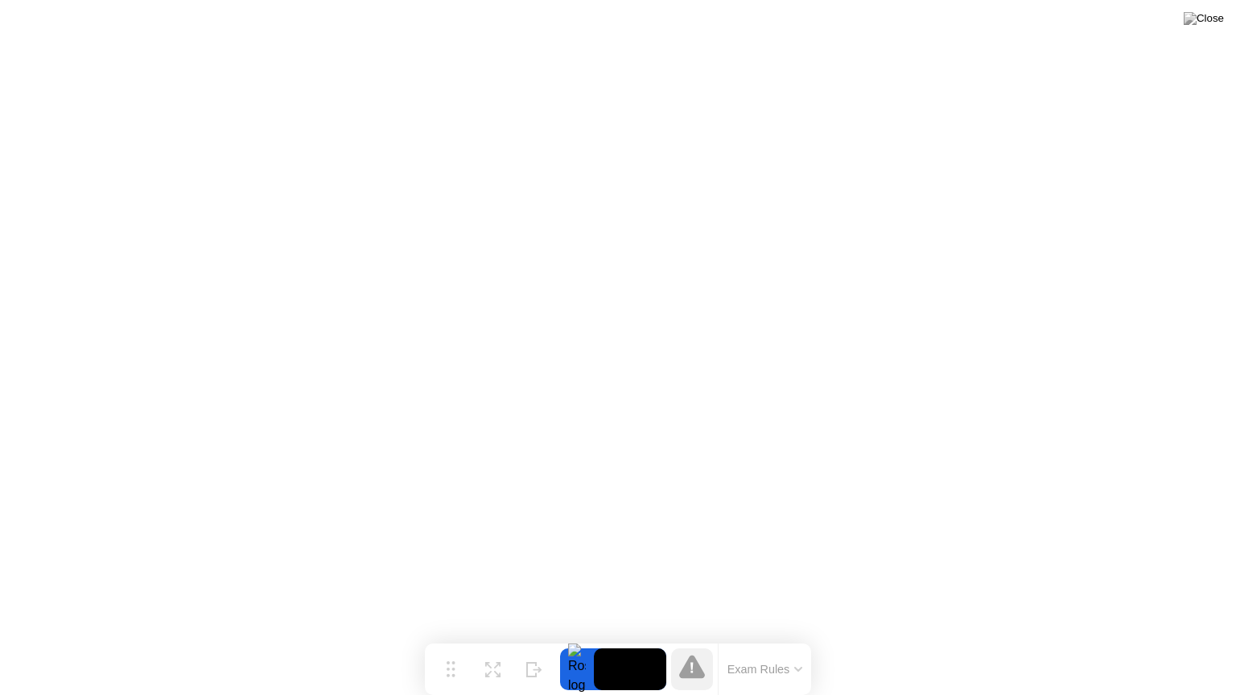
click at [780, 675] on button "Exam Rules" at bounding box center [764, 669] width 85 height 14
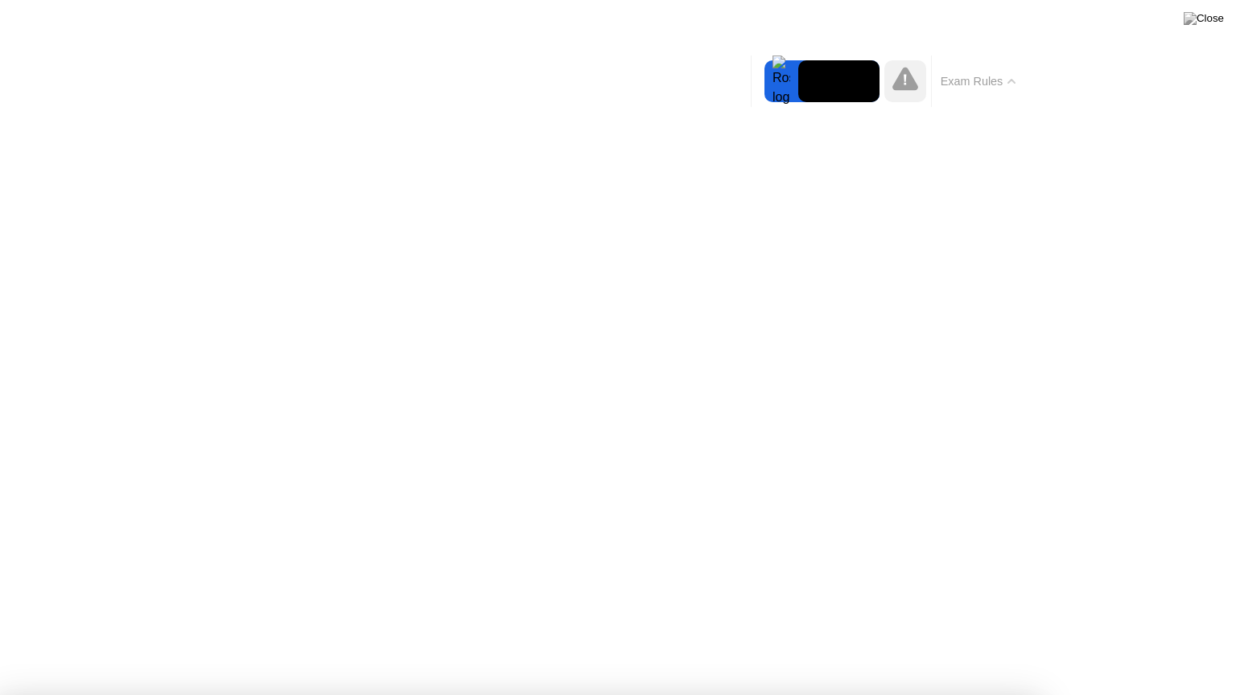
click at [974, 81] on button "Exam Rules" at bounding box center [978, 81] width 85 height 14
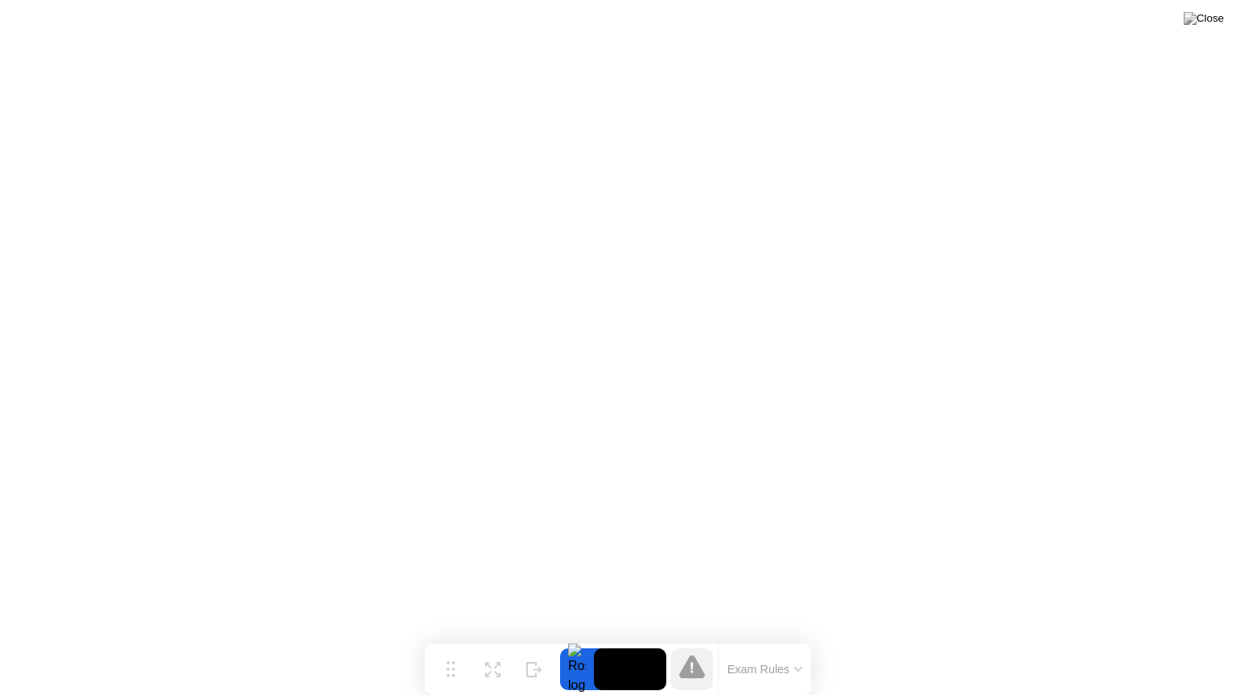
click at [697, 676] on icon at bounding box center [692, 666] width 26 height 23
click at [753, 674] on button "Exam Rules" at bounding box center [764, 669] width 85 height 14
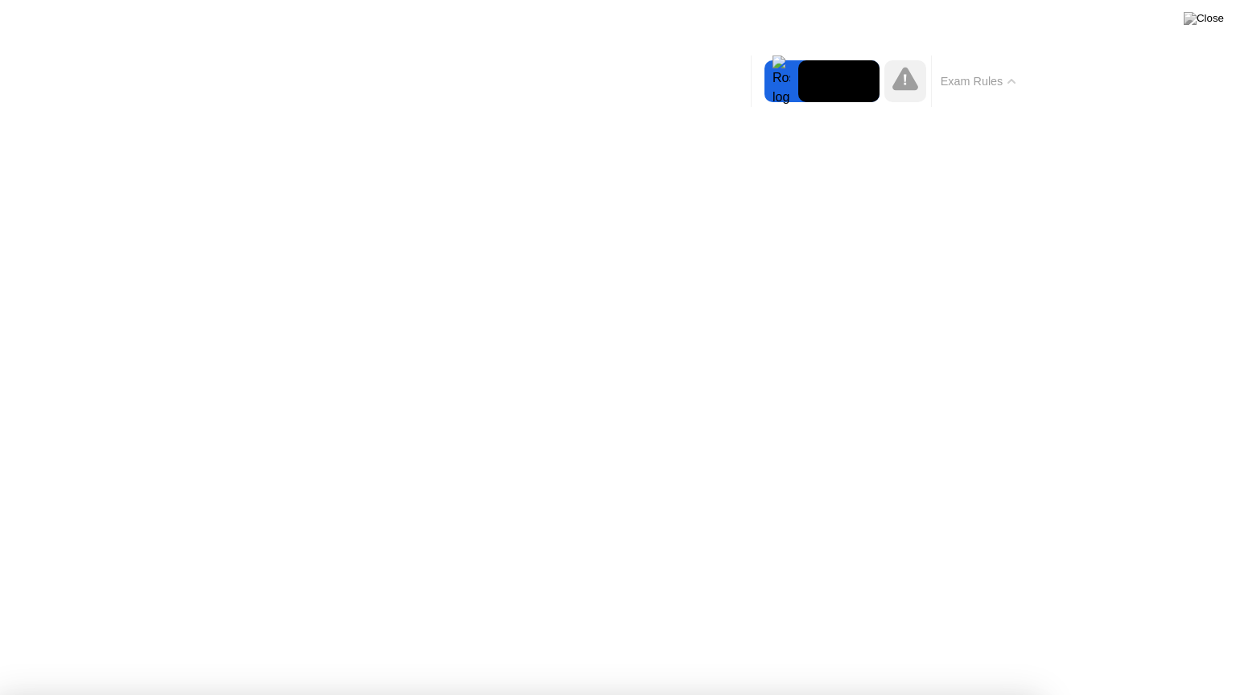
click at [965, 64] on div "Exam Rules" at bounding box center [977, 81] width 93 height 51
click at [965, 80] on button "Exam Rules" at bounding box center [978, 81] width 85 height 14
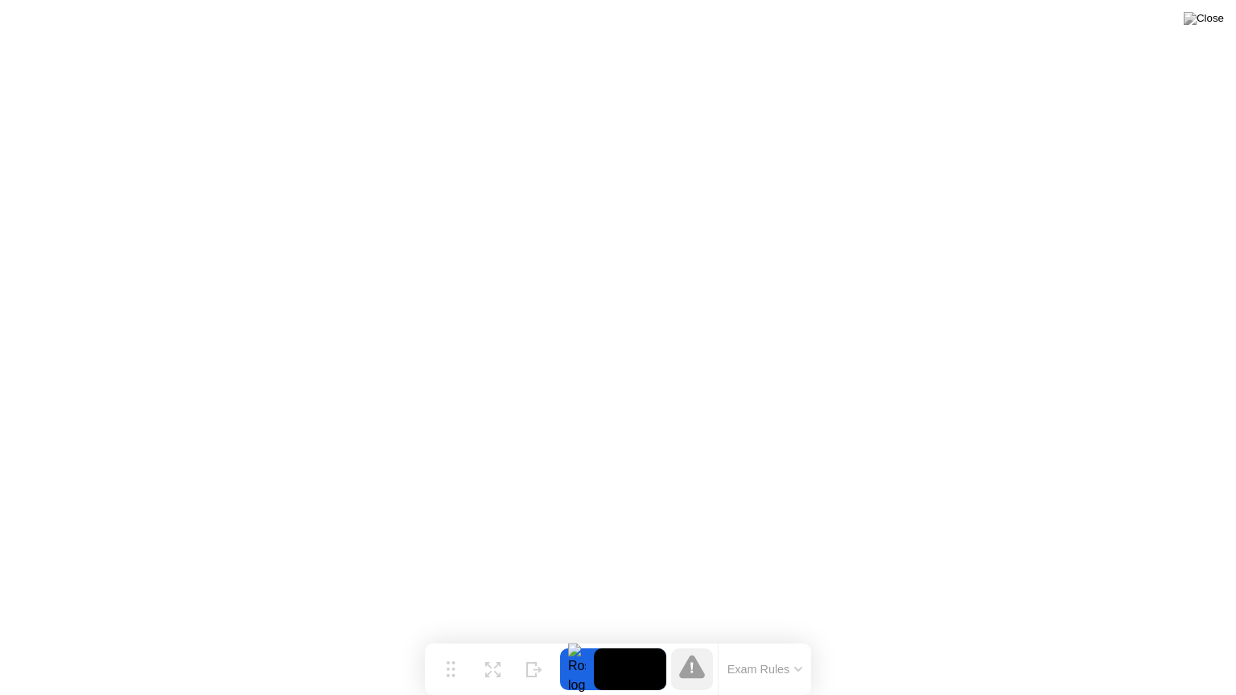
click at [679, 669] on div at bounding box center [692, 669] width 42 height 42
click at [685, 668] on icon at bounding box center [692, 666] width 26 height 23
click at [742, 671] on button "Exam Rules" at bounding box center [764, 669] width 85 height 14
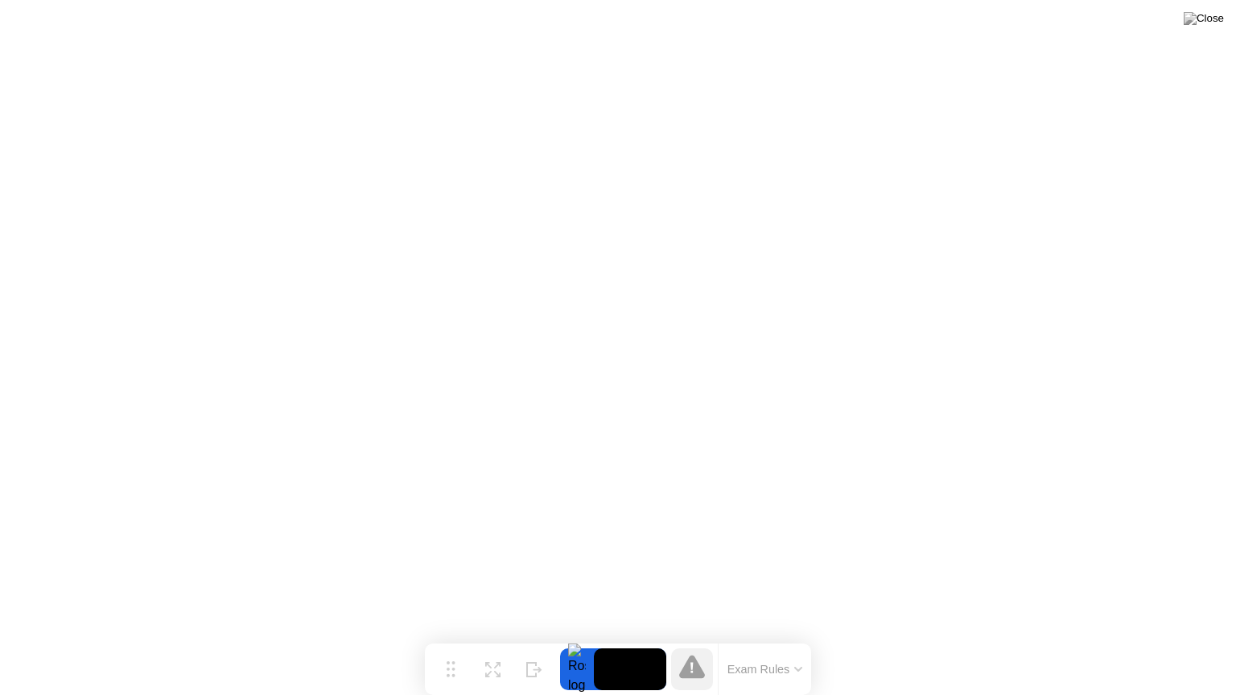
click at [692, 672] on icon at bounding box center [691, 668] width 2 height 10
click at [776, 662] on button "Exam Rules" at bounding box center [764, 669] width 85 height 14
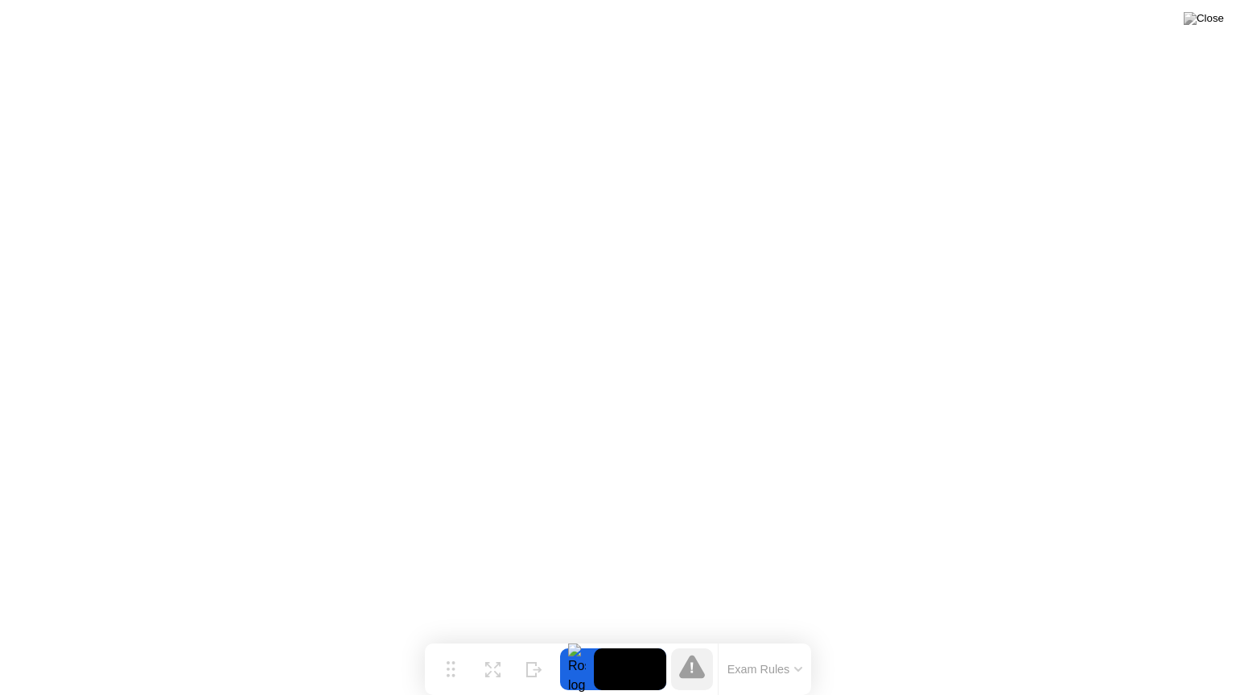
click at [709, 656] on div at bounding box center [692, 669] width 42 height 42
click at [699, 676] on div at bounding box center [692, 669] width 42 height 42
click at [797, 667] on icon at bounding box center [798, 669] width 8 height 5
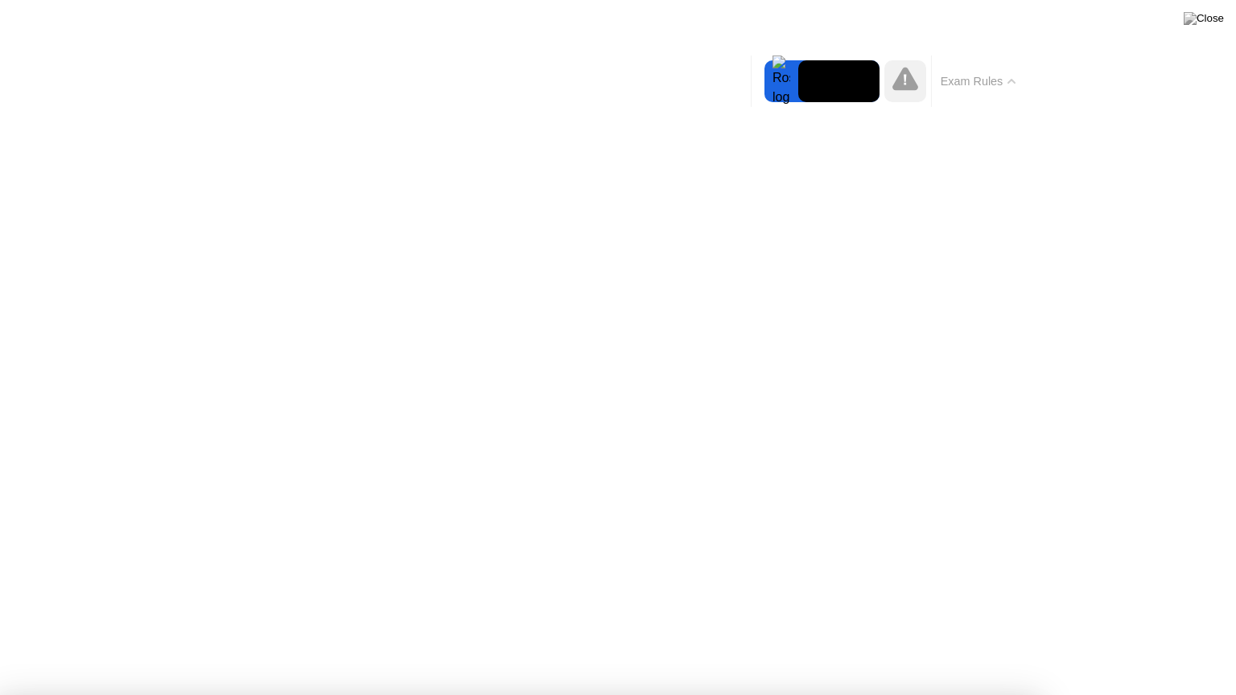
click at [965, 71] on div "Exam Rules" at bounding box center [977, 81] width 93 height 51
click at [920, 90] on div at bounding box center [905, 81] width 42 height 42
drag, startPoint x: 753, startPoint y: 145, endPoint x: 743, endPoint y: 165, distance: 22.3
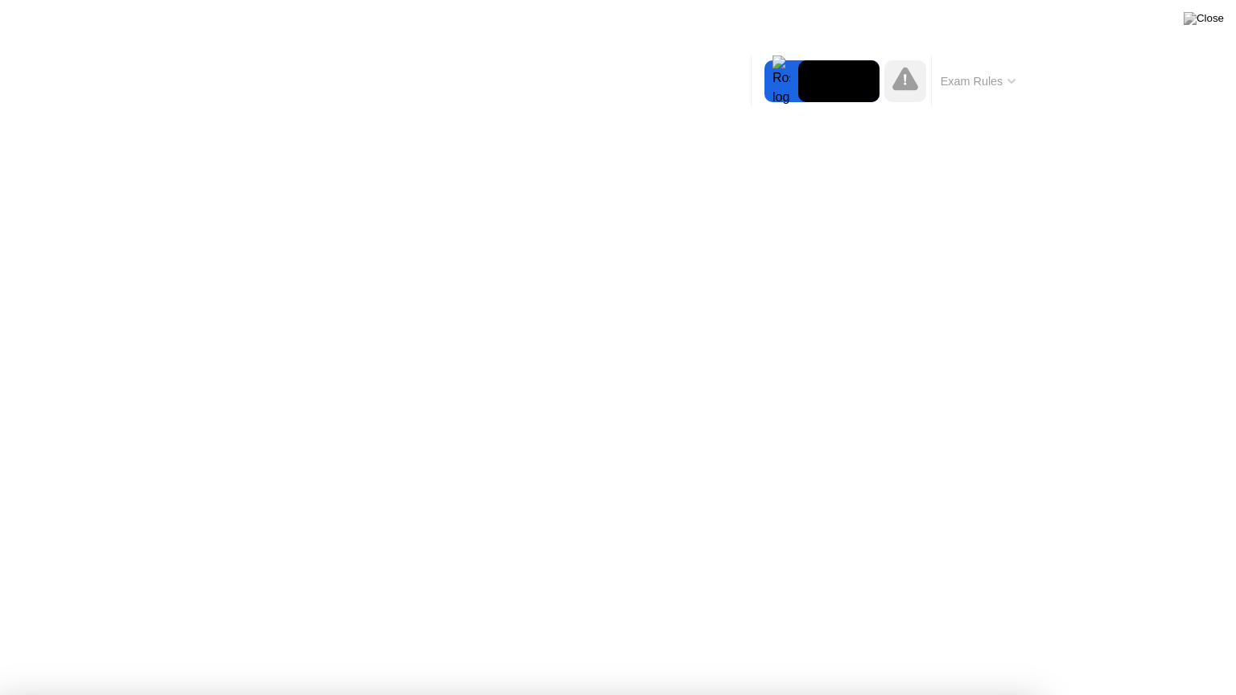
drag, startPoint x: 744, startPoint y: 442, endPoint x: 747, endPoint y: 431, distance: 11.7
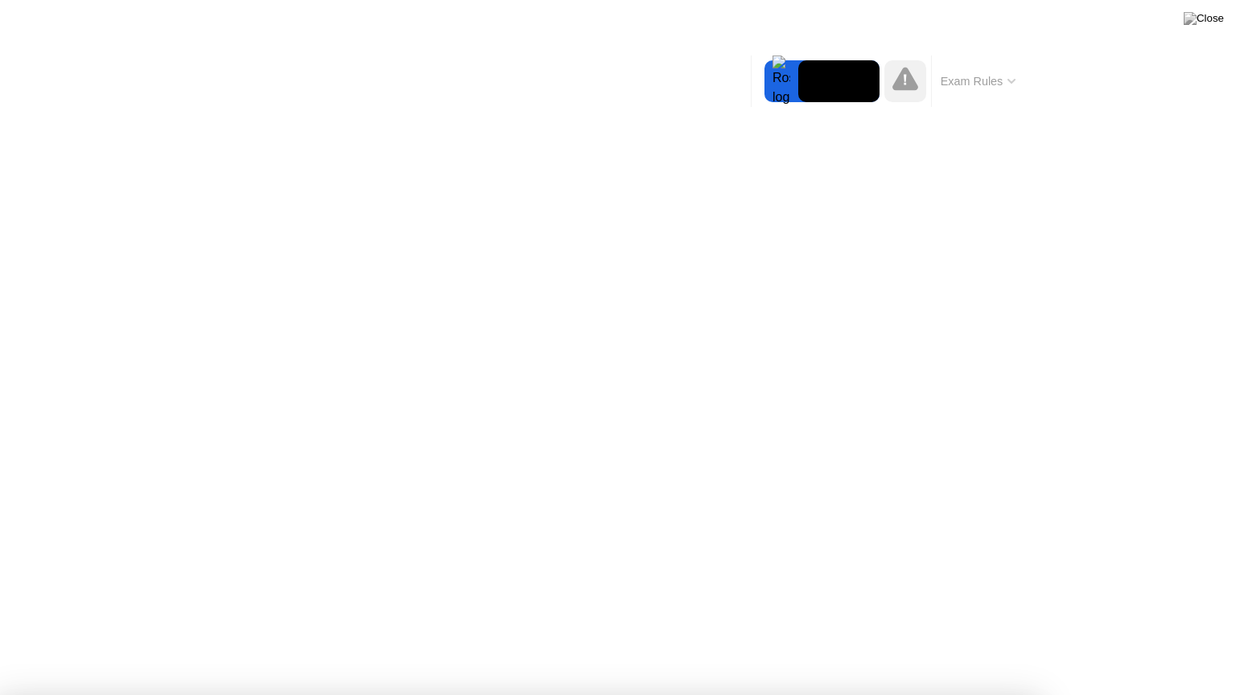
drag, startPoint x: 164, startPoint y: 343, endPoint x: 290, endPoint y: 284, distance: 138.5
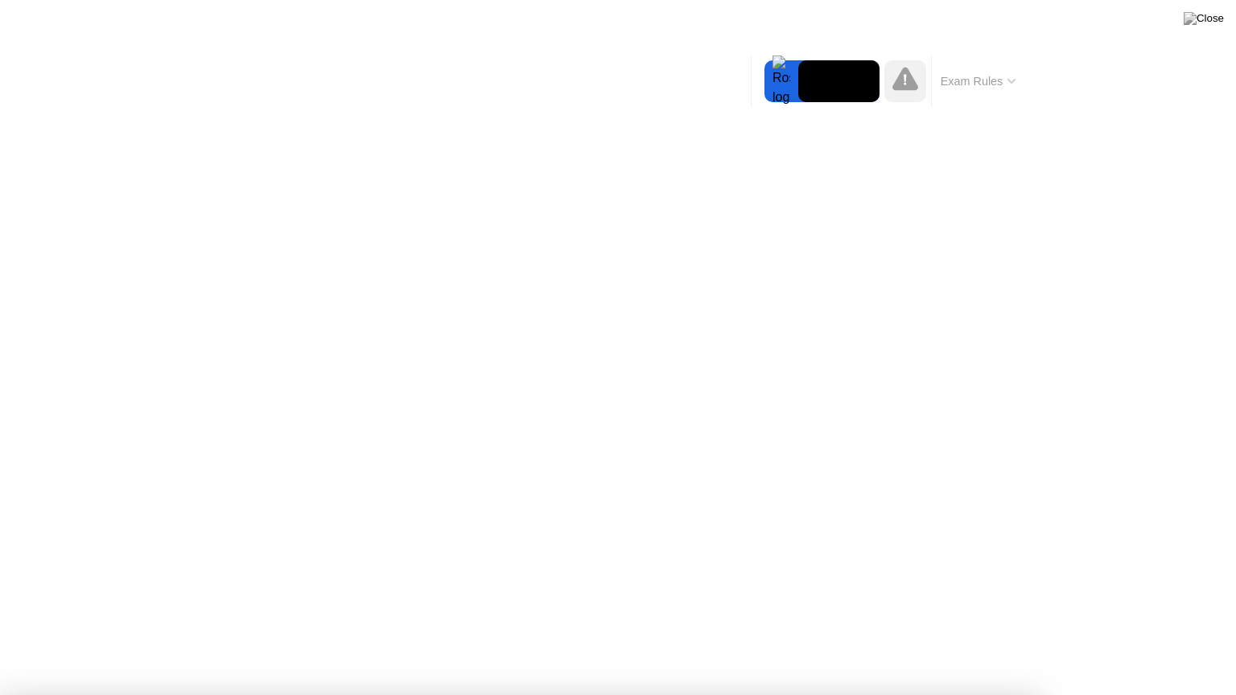
click at [912, 80] on icon at bounding box center [905, 78] width 26 height 23
click at [1022, 60] on div "Exam Rules" at bounding box center [977, 81] width 93 height 51
click at [995, 83] on button "Exam Rules" at bounding box center [978, 81] width 85 height 14
